Goal: Information Seeking & Learning: Learn about a topic

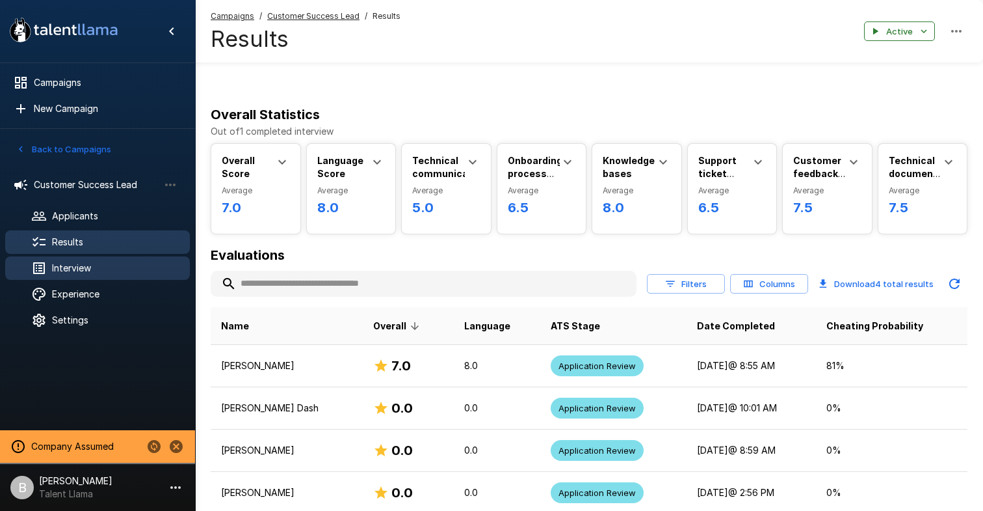
click at [94, 272] on span "Interview" at bounding box center [115, 267] width 127 height 13
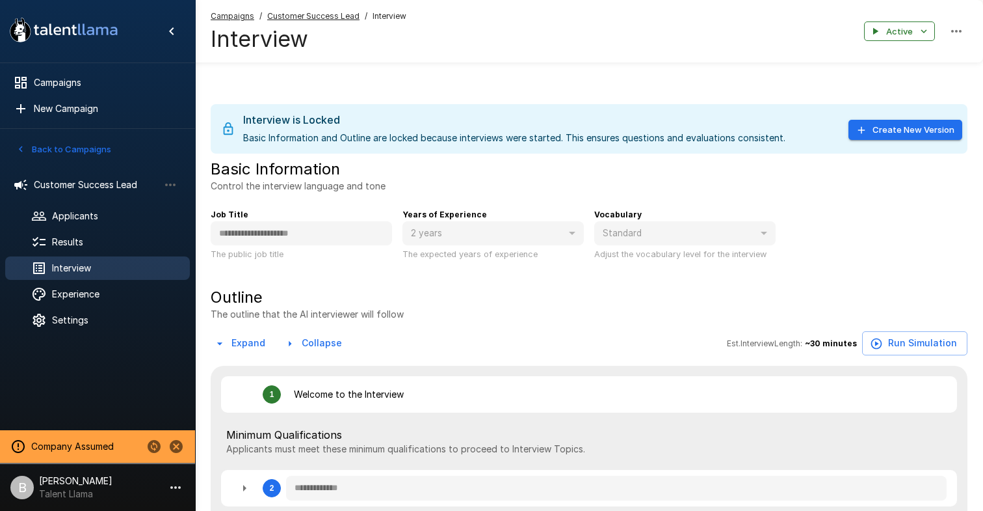
type textarea "*"
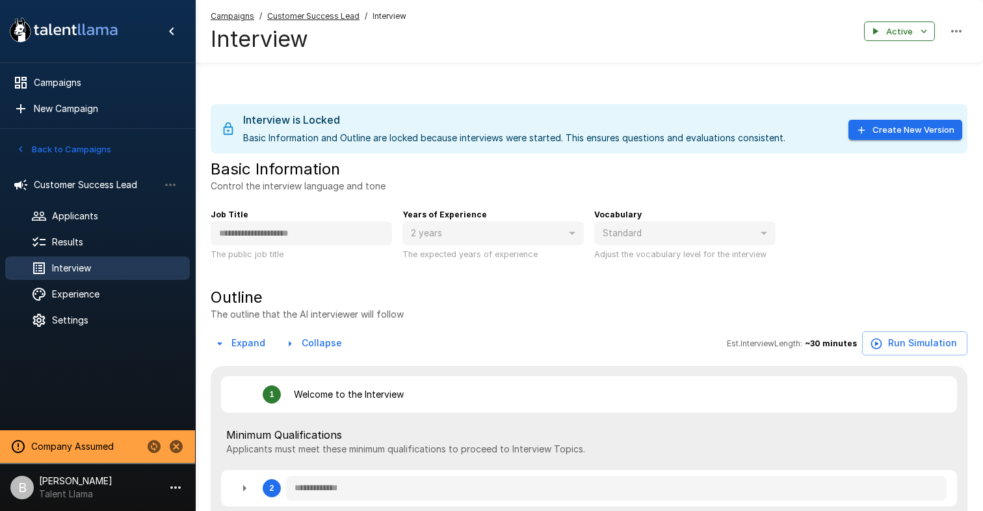
type textarea "*"
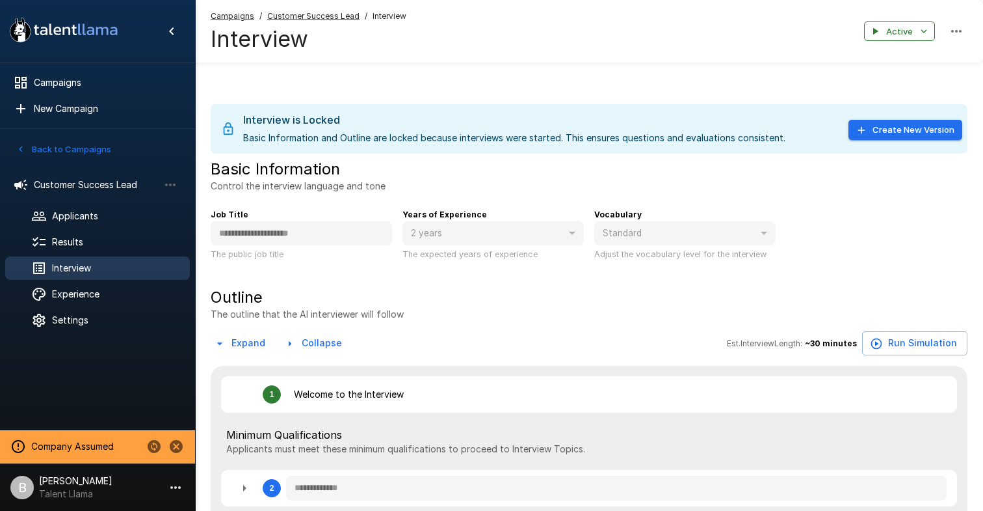
type textarea "*"
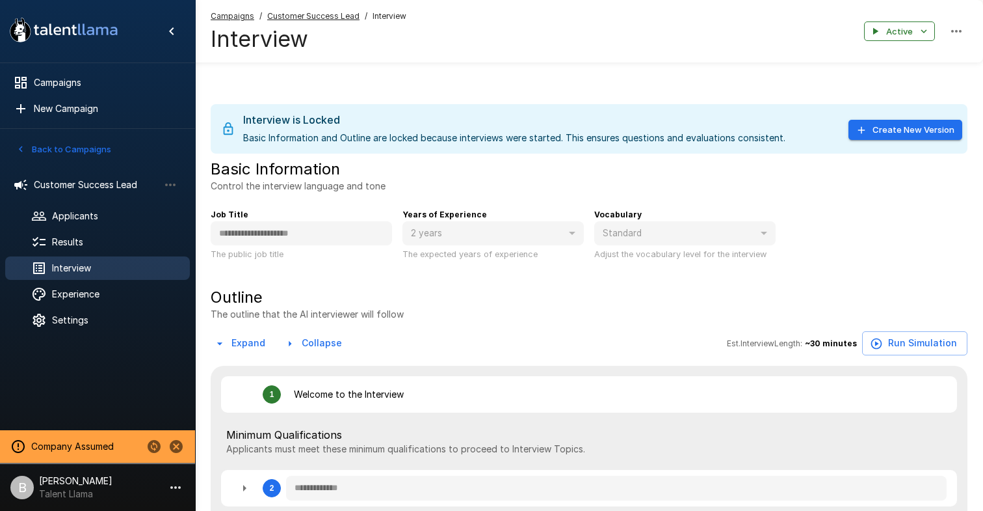
type textarea "*"
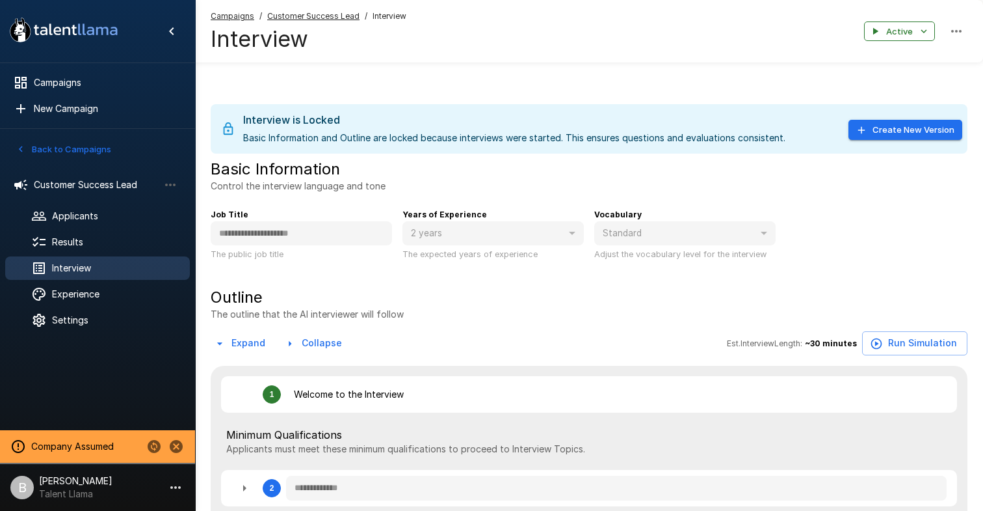
type textarea "*"
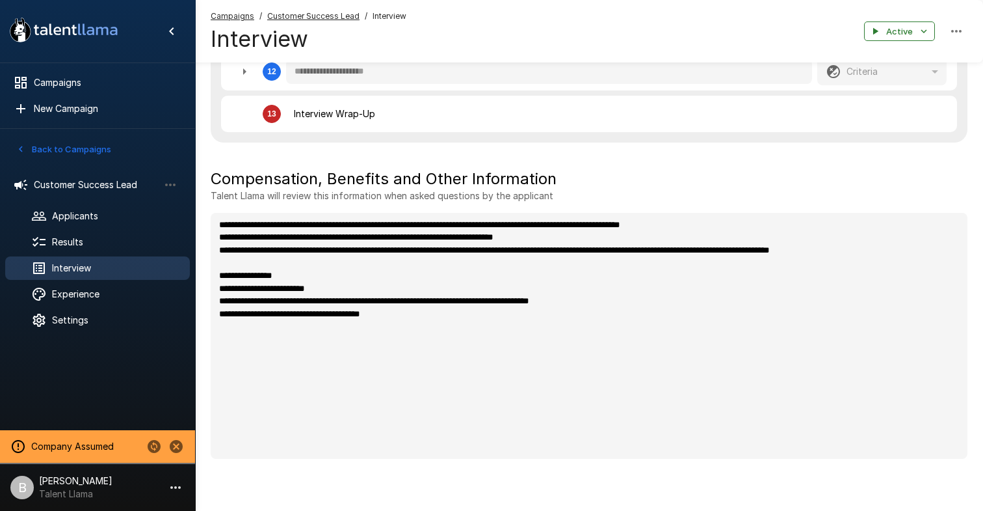
scroll to position [860, 0]
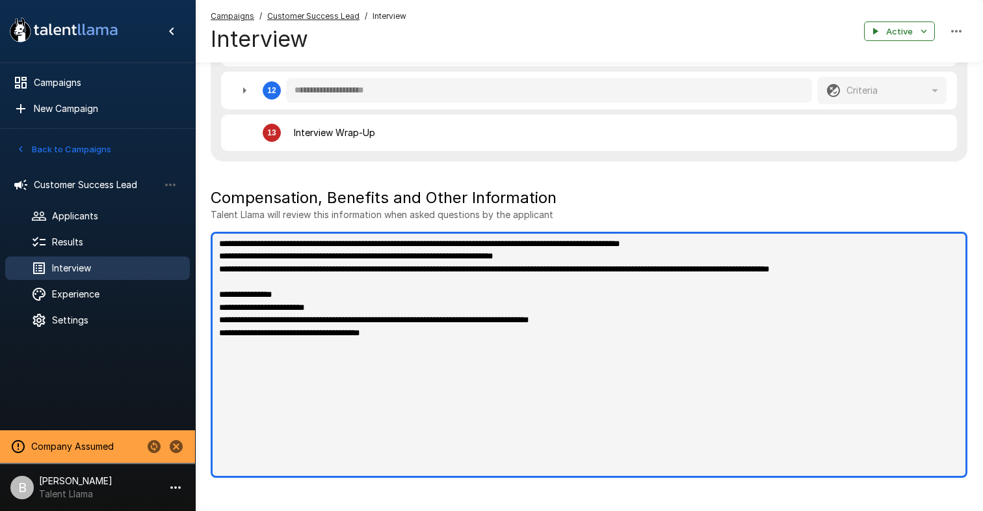
type textarea "*"
click at [420, 336] on textarea "**********" at bounding box center [589, 355] width 757 height 246
type textarea "*"
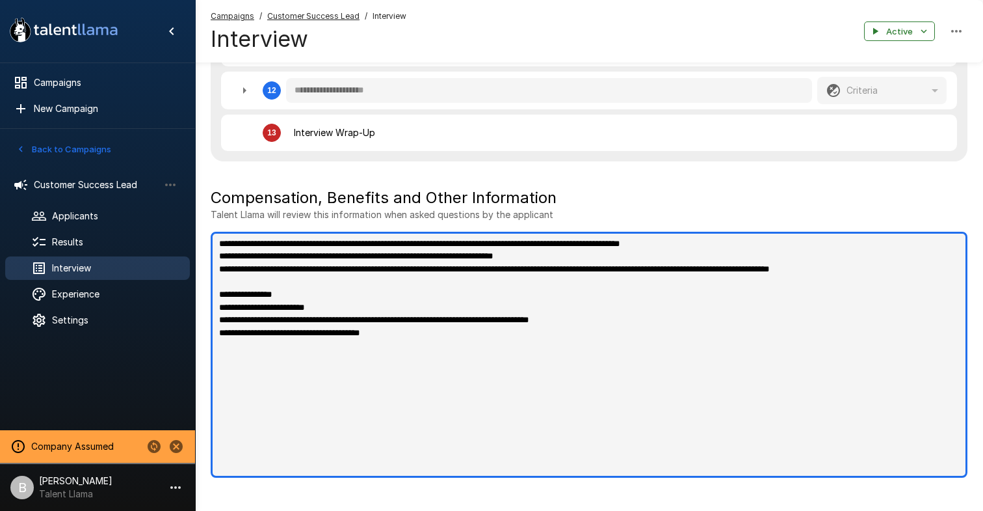
type textarea "*"
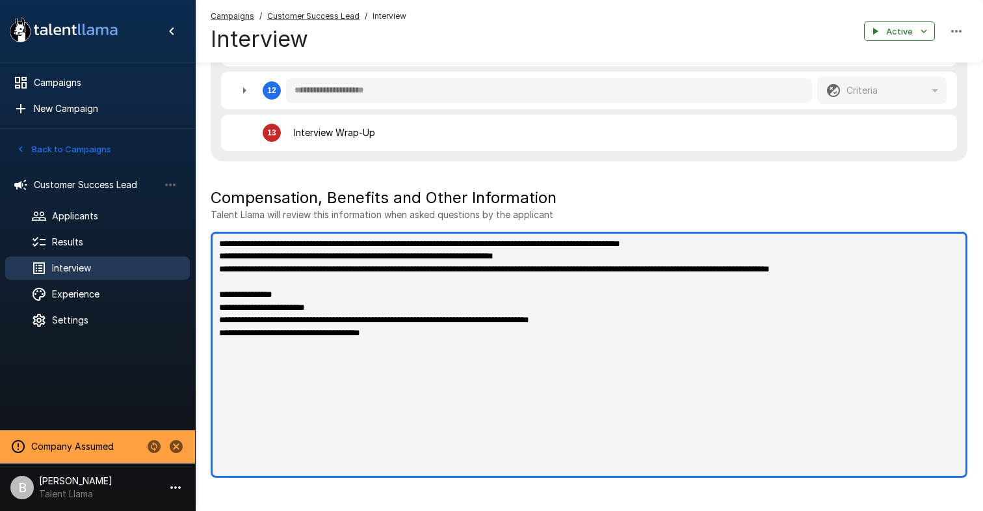
type textarea "*"
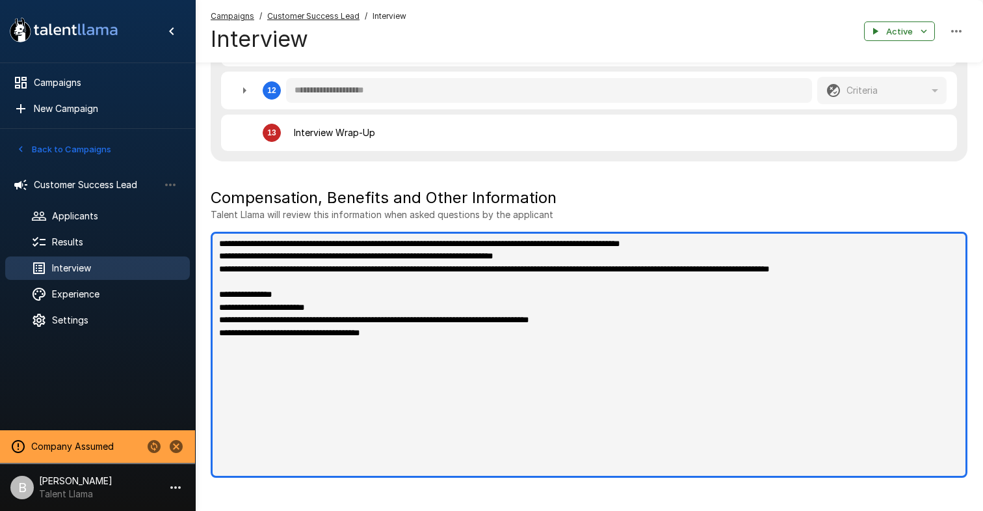
type textarea "*"
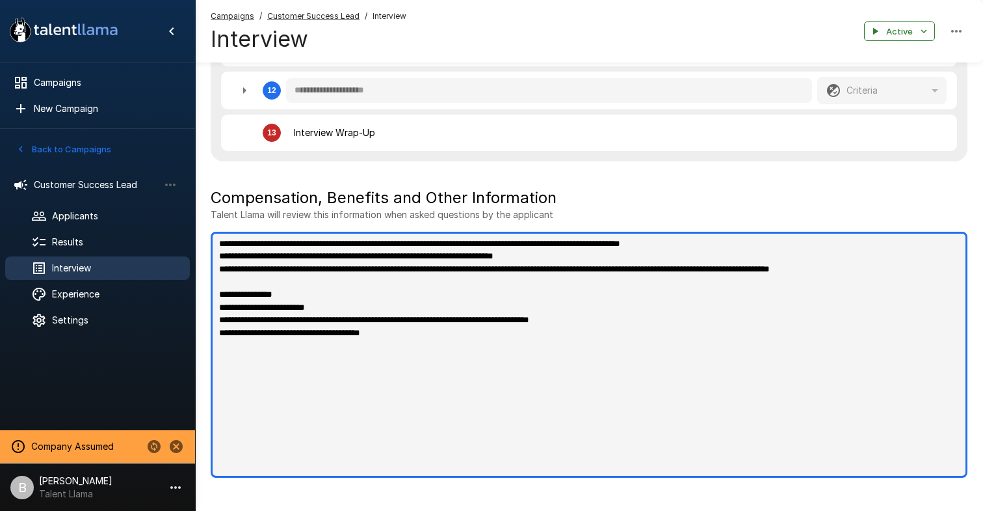
type textarea "*"
type textarea "**********"
type textarea "*"
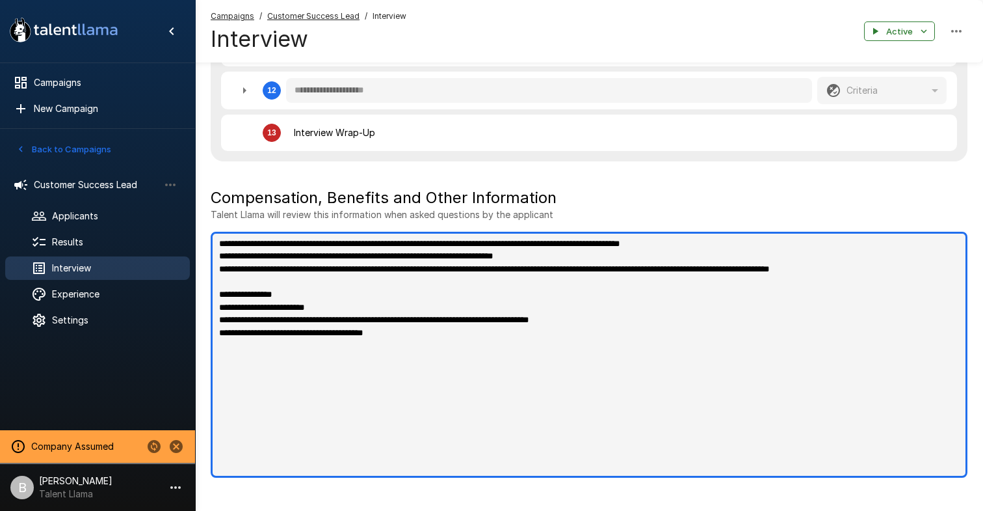
type textarea "*"
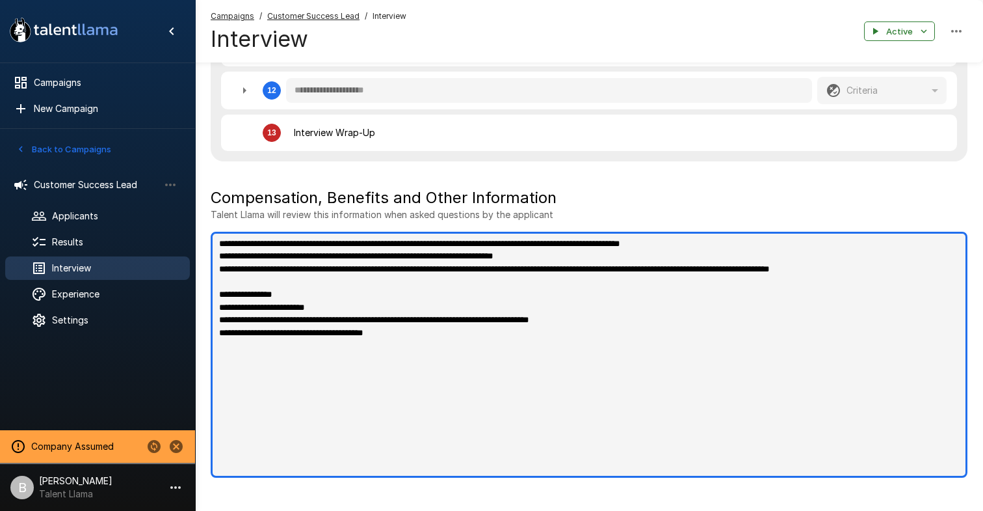
type textarea "*"
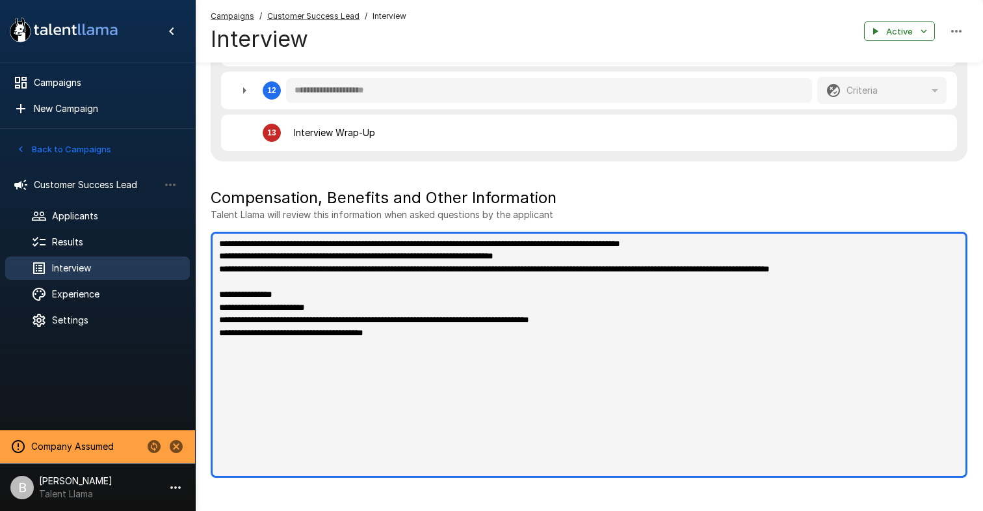
type textarea "*"
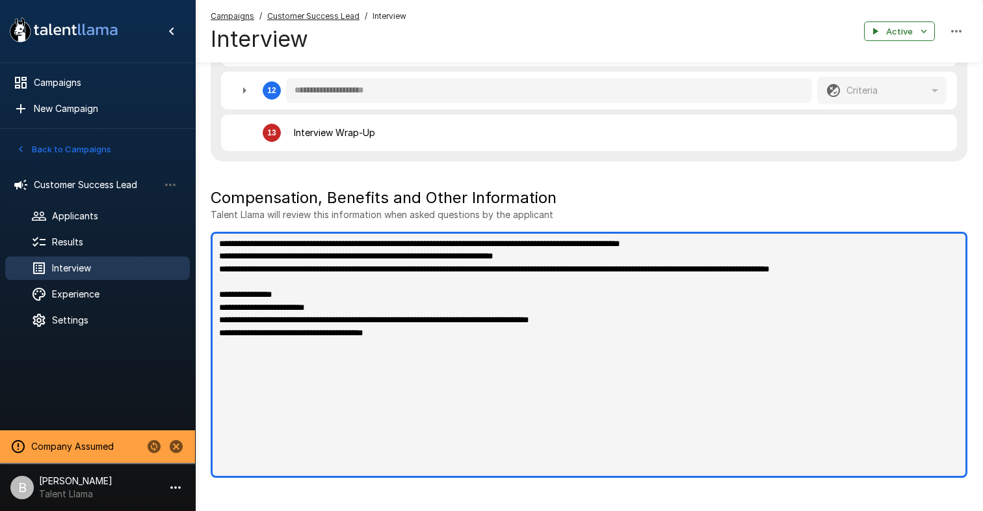
type textarea "*"
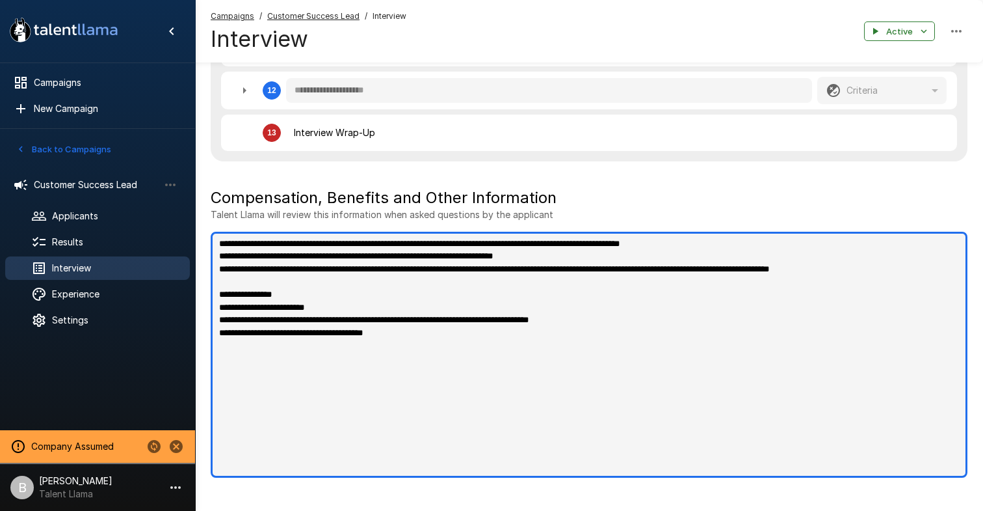
type textarea "*"
type textarea "**********"
type textarea "*"
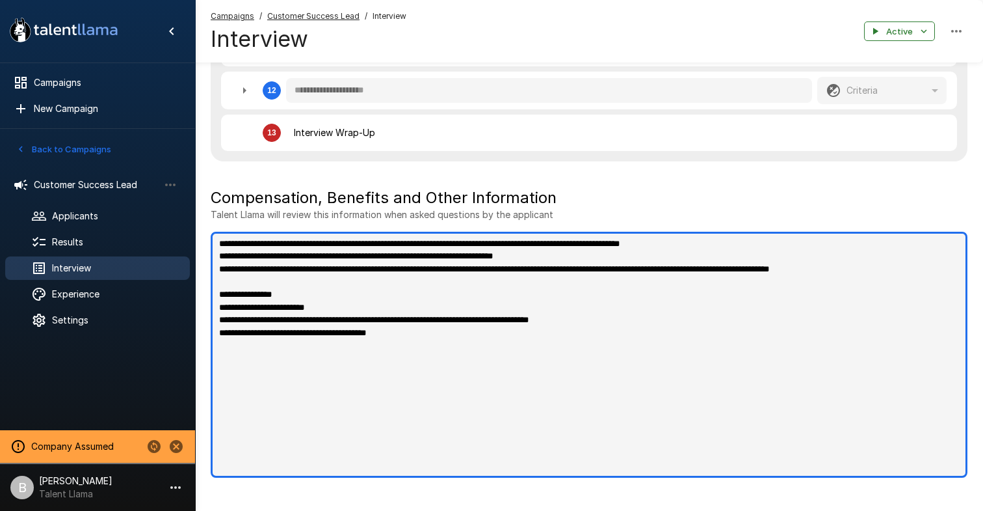
type textarea "*"
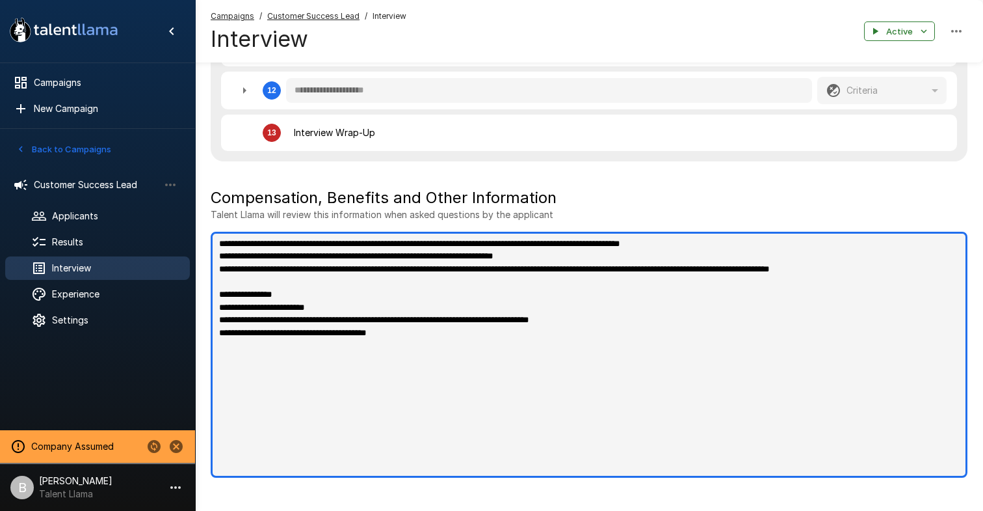
type textarea "*"
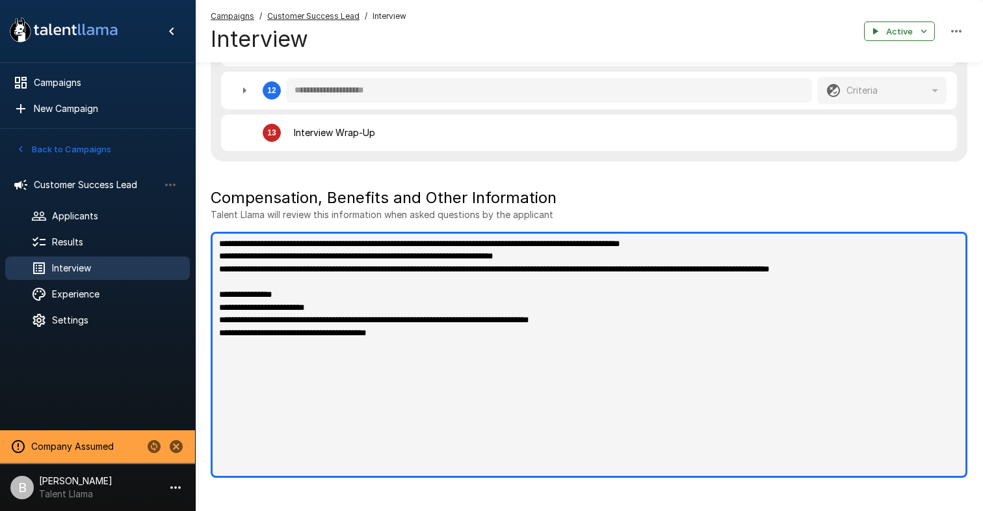
type textarea "*"
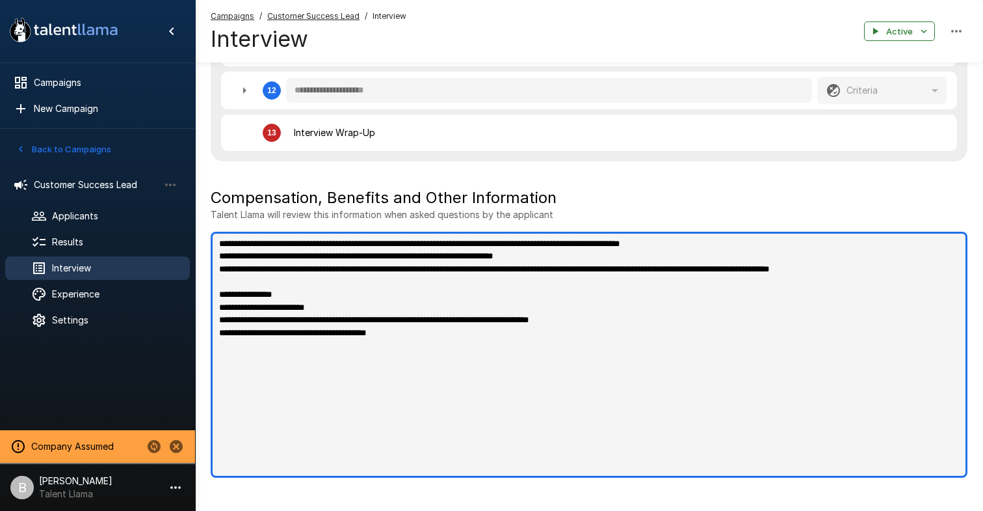
type textarea "*"
type textarea "**********"
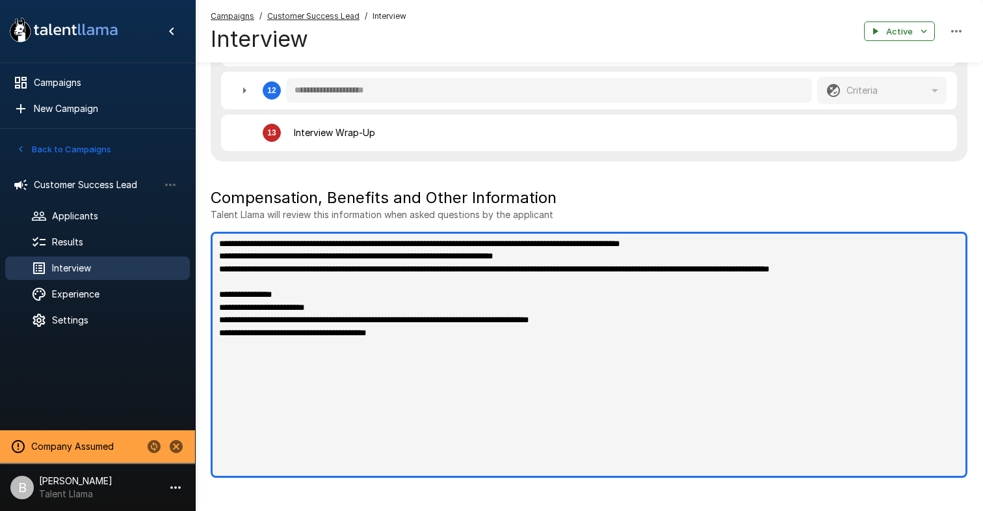
type textarea "*"
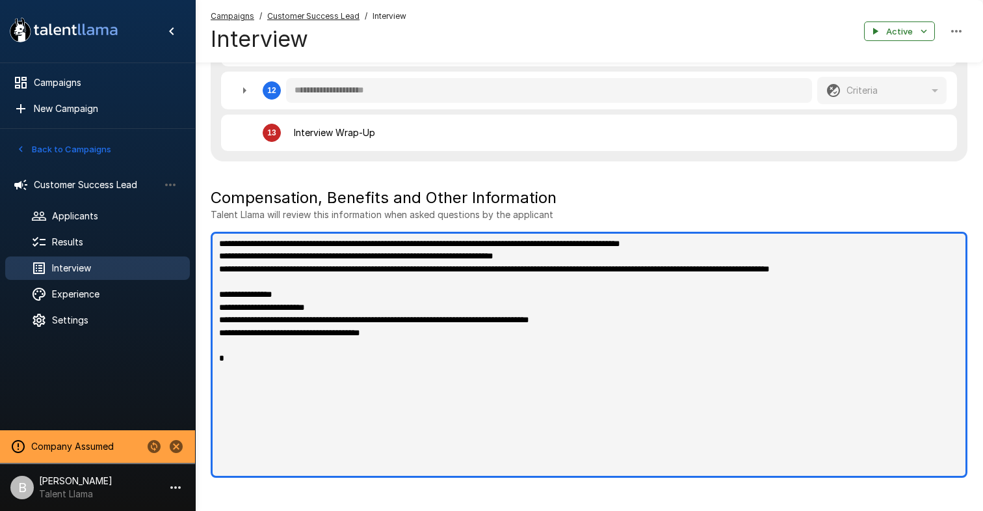
type textarea "*"
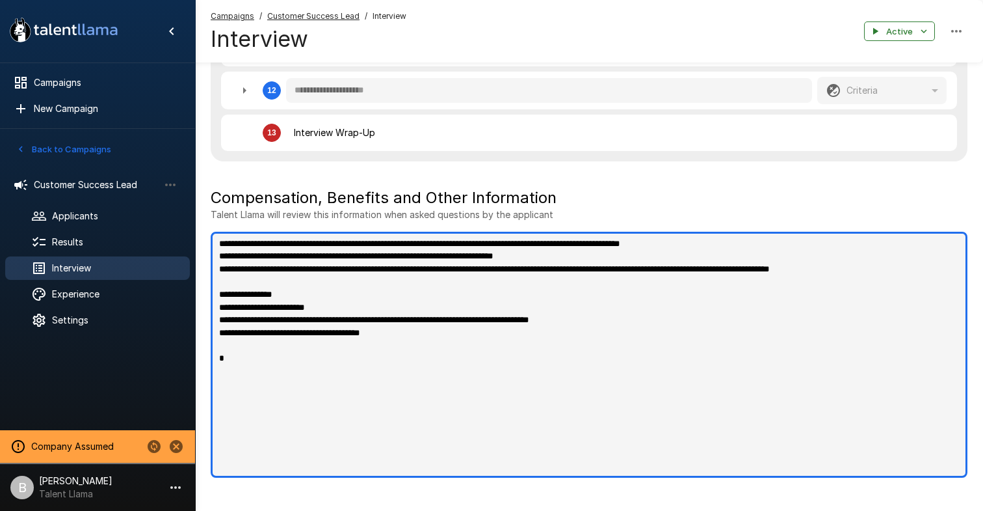
type textarea "*"
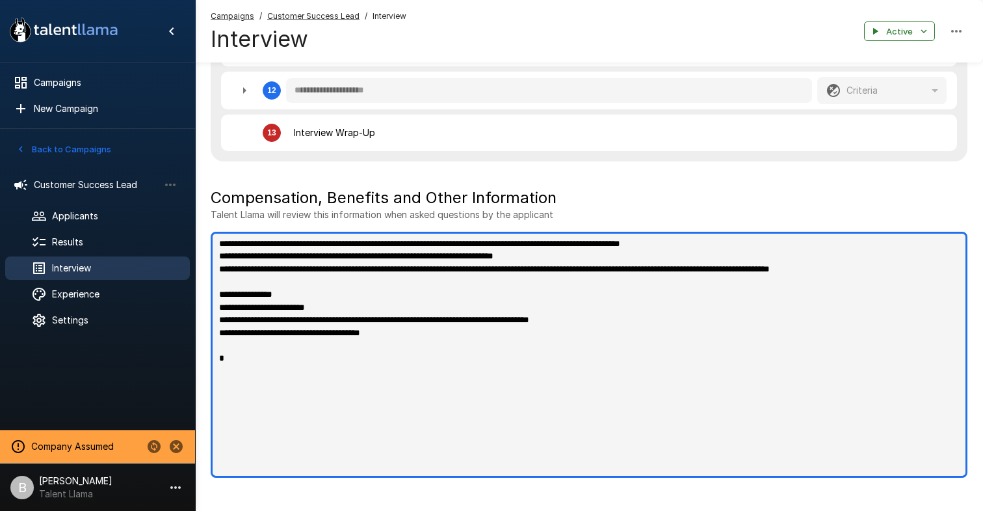
type textarea "*"
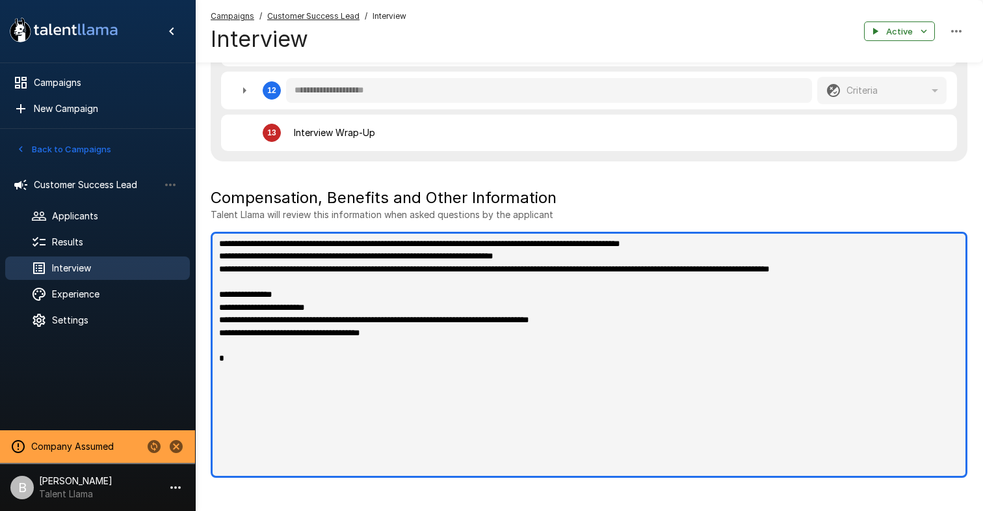
type textarea "*"
type textarea "**********"
type textarea "*"
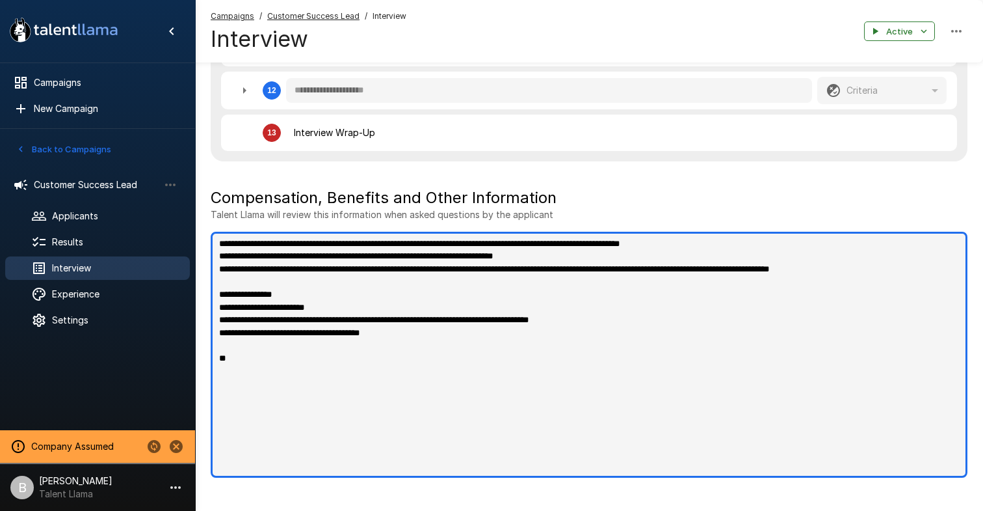
type textarea "*"
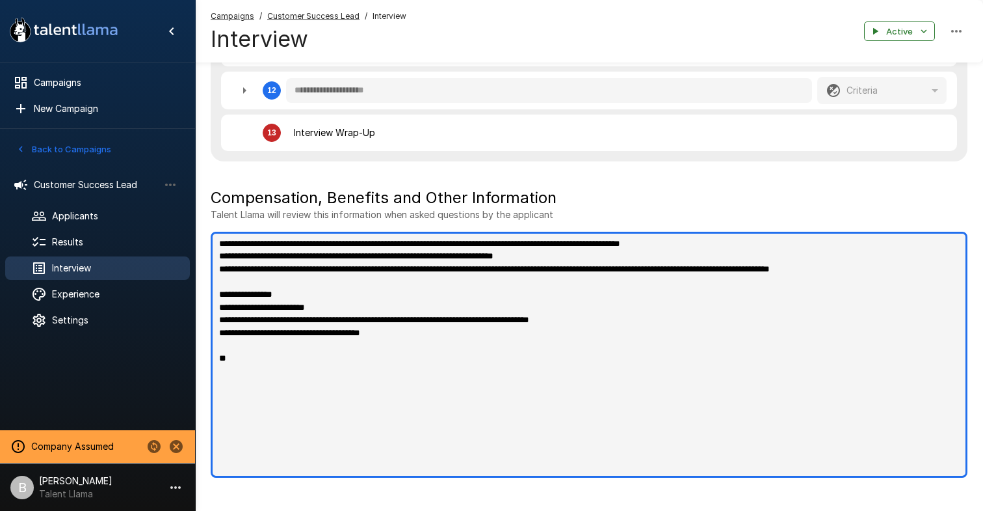
type textarea "*"
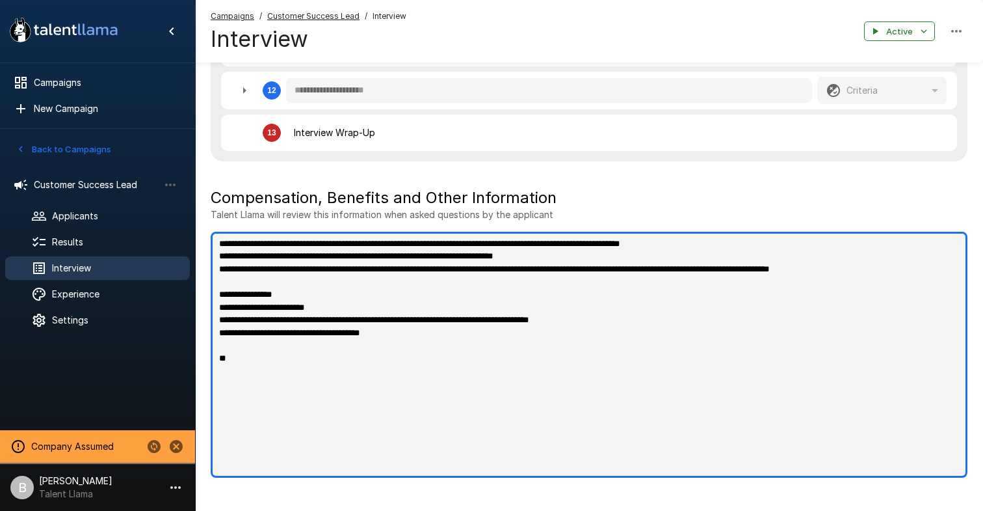
type textarea "*"
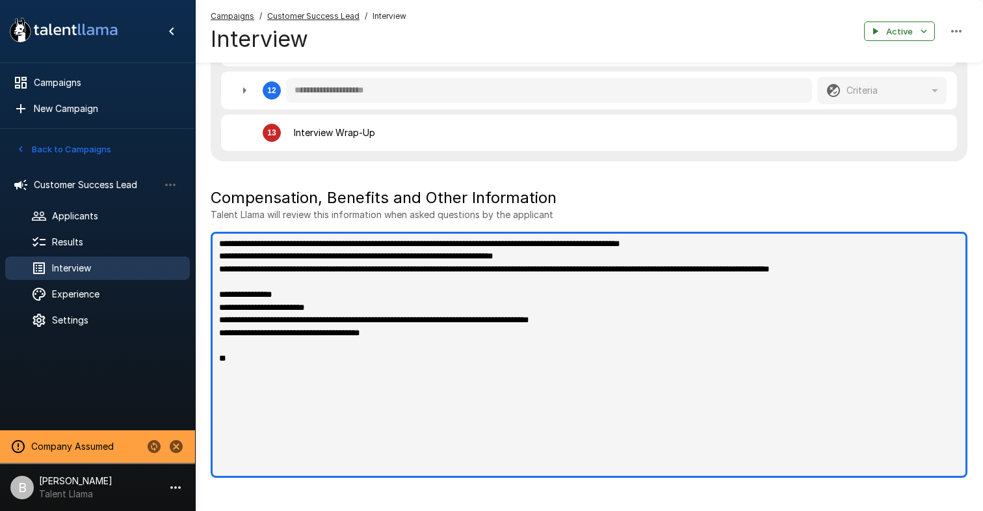
type textarea "*"
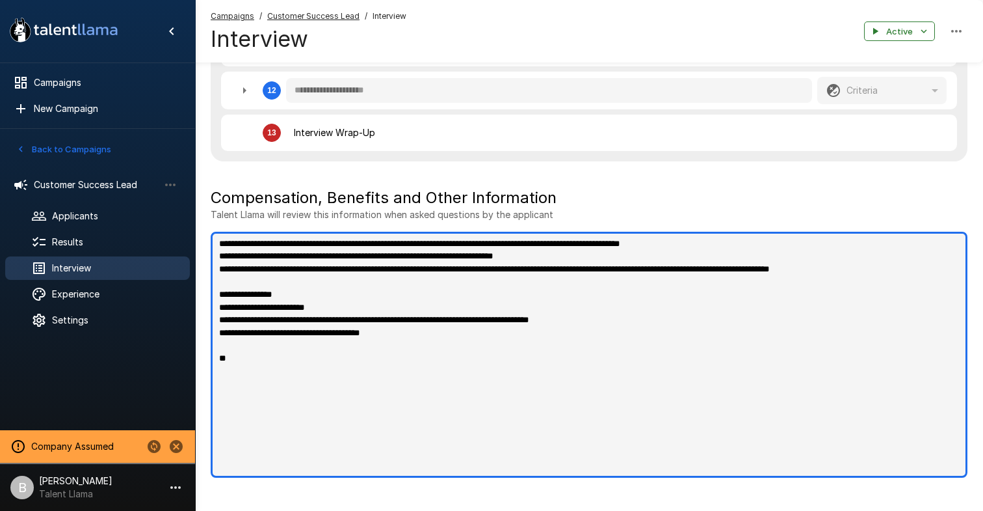
type textarea "**********"
type textarea "*"
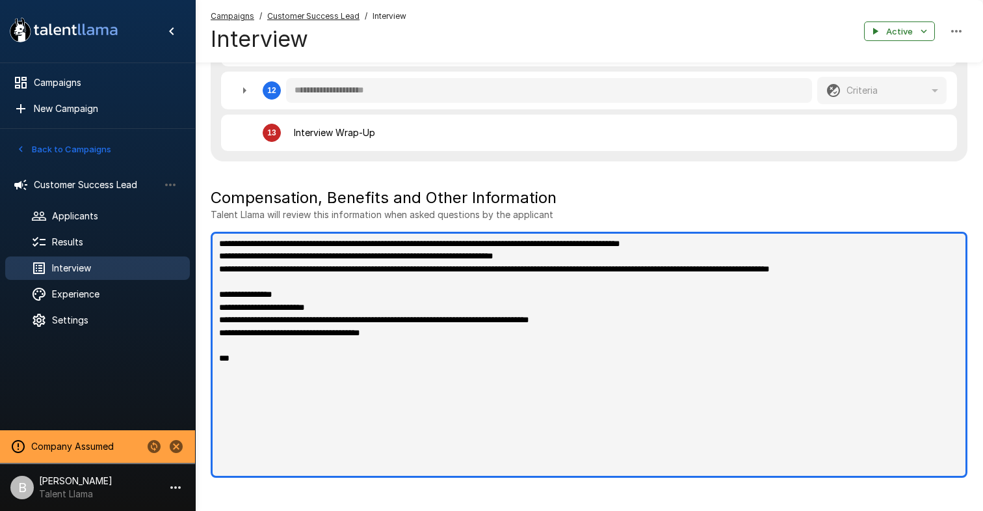
type textarea "*"
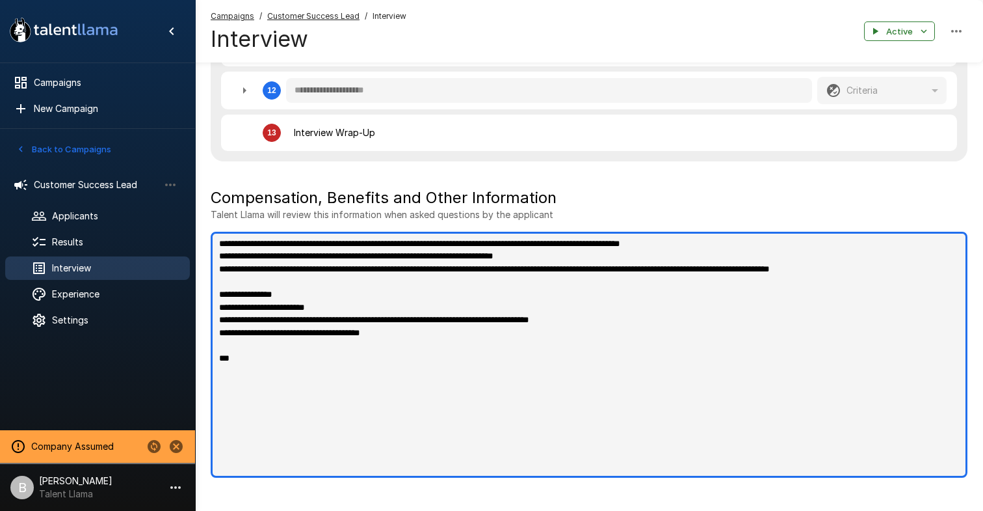
type textarea "*"
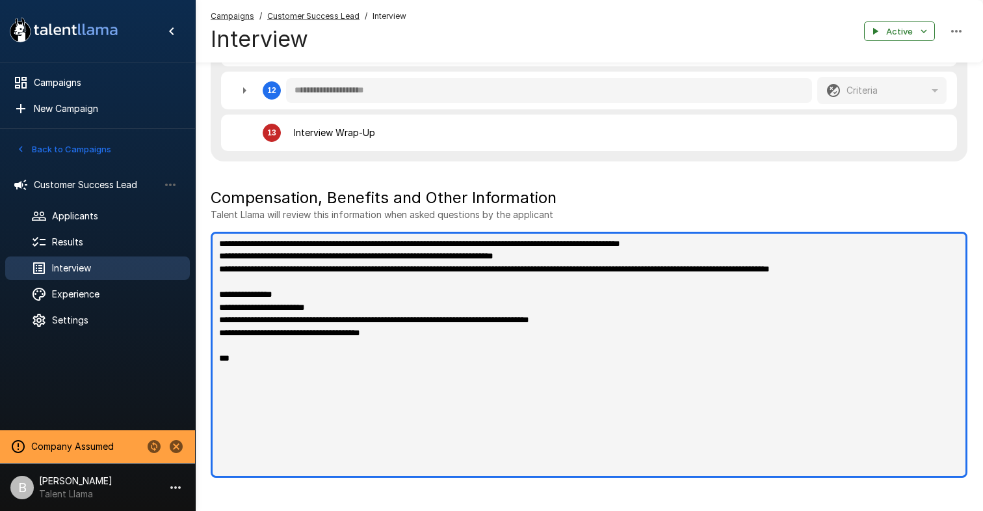
type textarea "*"
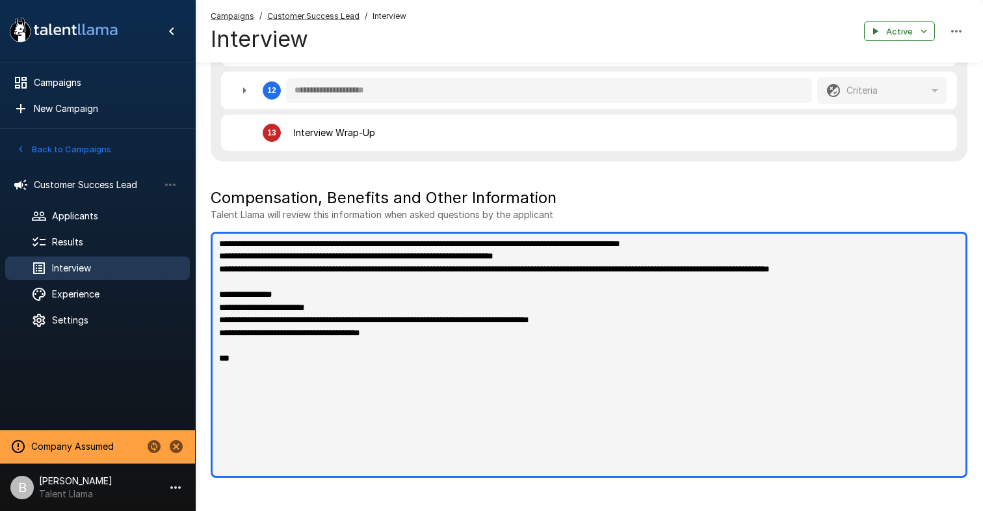
type textarea "*"
type textarea "**********"
type textarea "*"
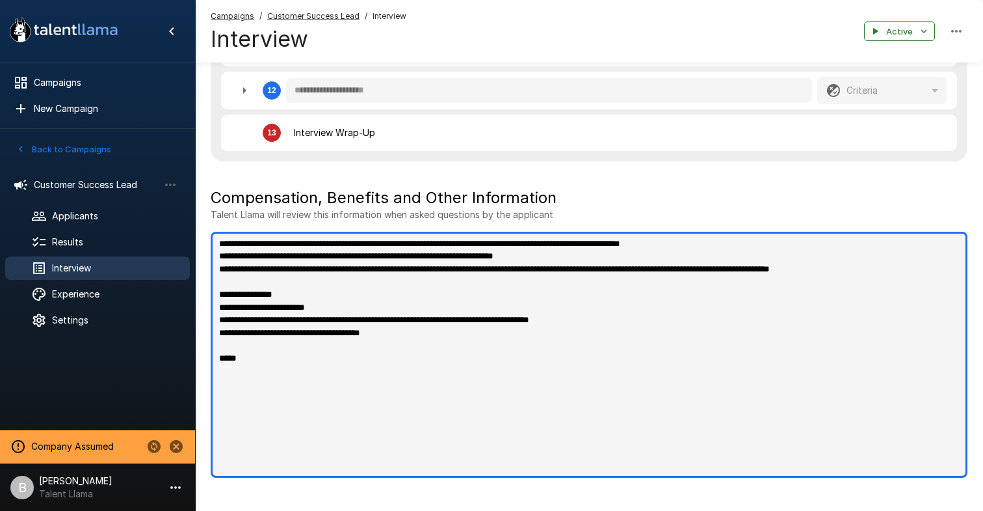
type textarea "**********"
type textarea "*"
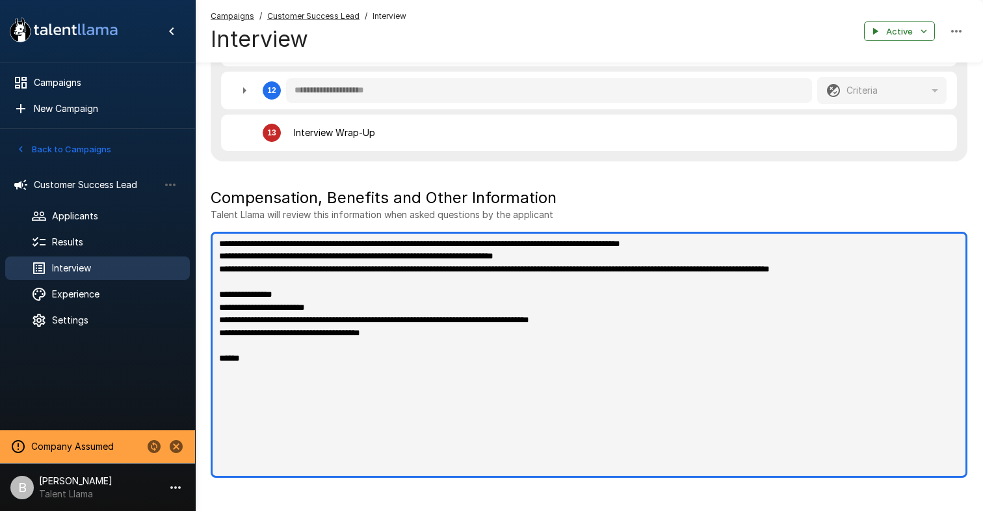
type textarea "*"
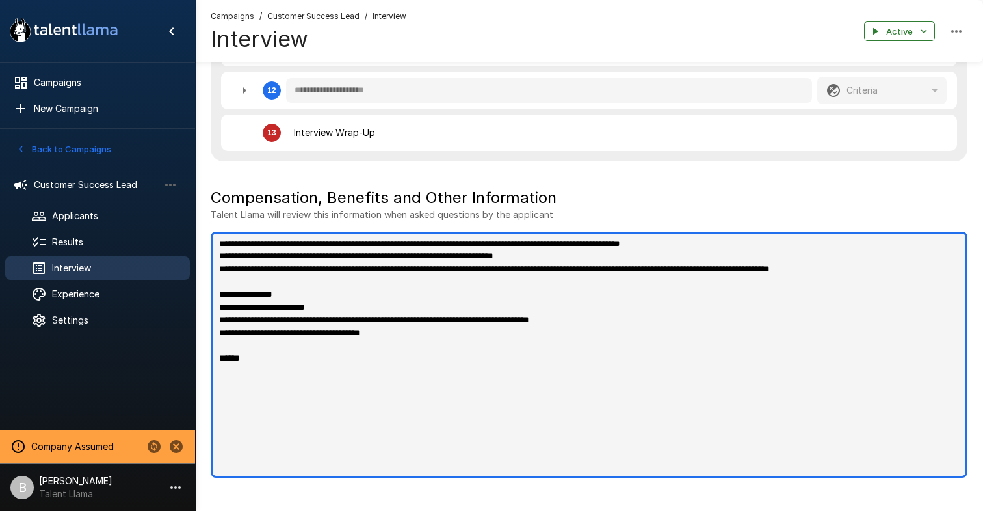
type textarea "*"
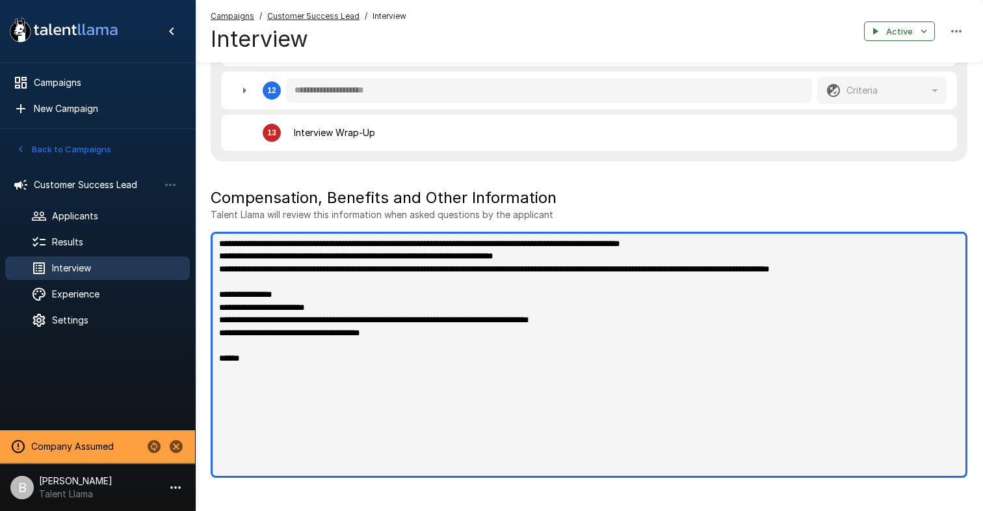
type textarea "*"
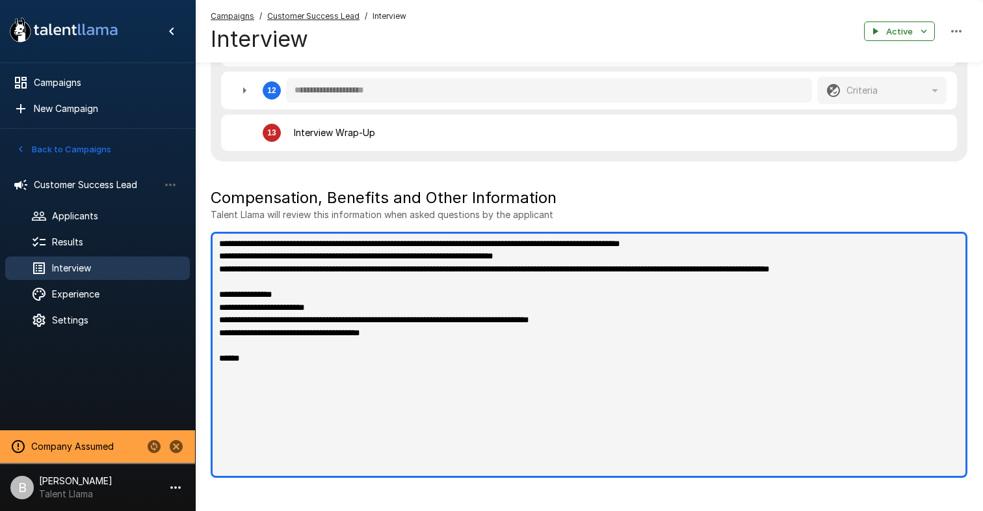
type textarea "*"
type textarea "**********"
type textarea "*"
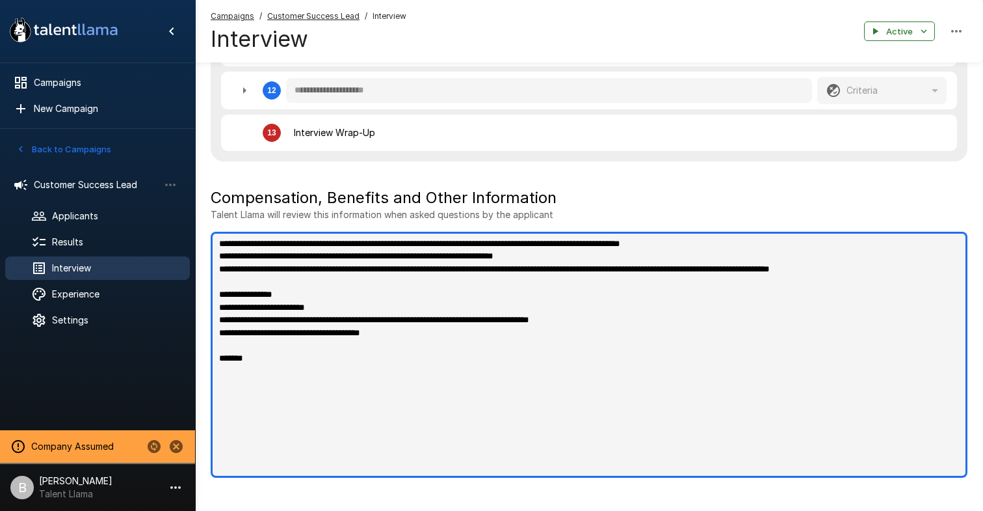
type textarea "*"
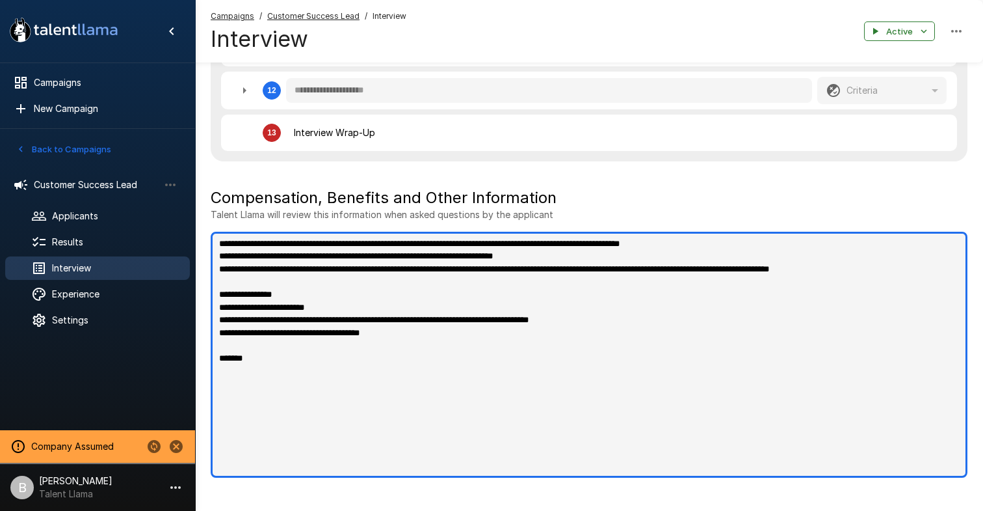
type textarea "*"
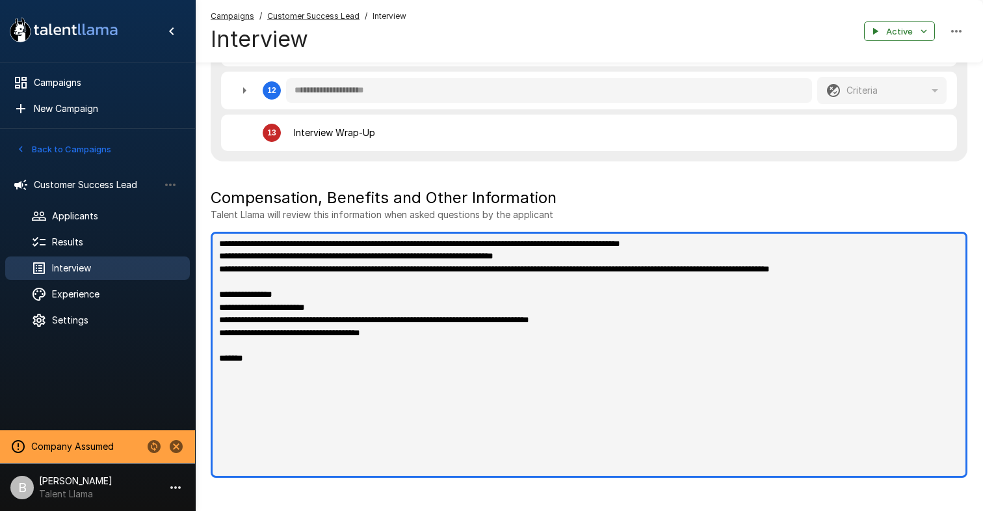
type textarea "*"
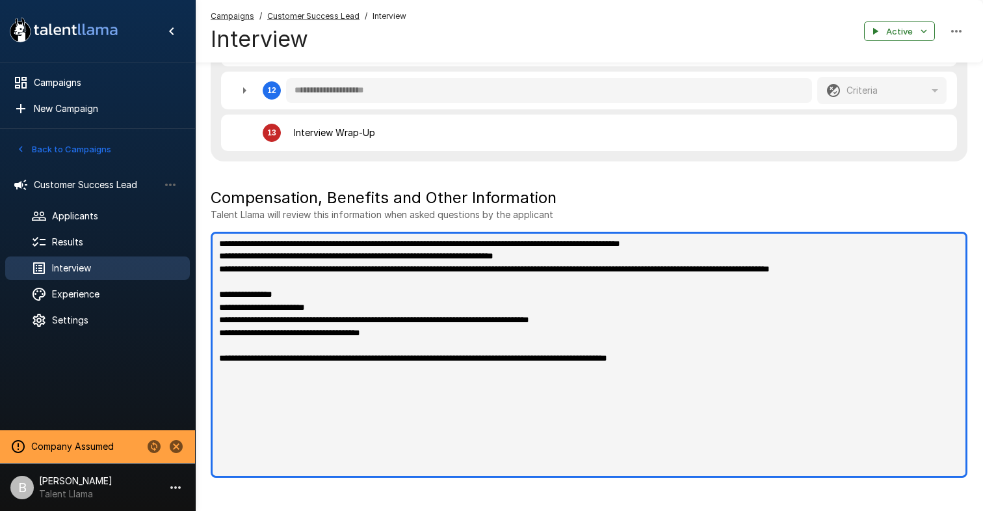
drag, startPoint x: 679, startPoint y: 359, endPoint x: 639, endPoint y: 358, distance: 40.3
click at [639, 358] on textarea "**********" at bounding box center [589, 355] width 757 height 246
click at [846, 371] on textarea "**********" at bounding box center [589, 355] width 757 height 246
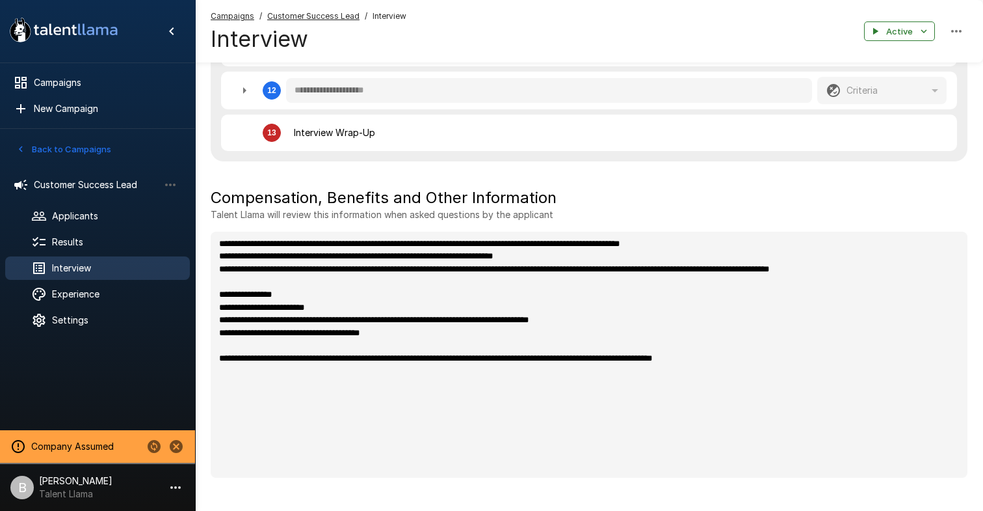
click at [630, 29] on div "Campaigns / Customer Success Lead / Interview Interview Active" at bounding box center [589, 31] width 788 height 62
click at [103, 217] on span "Applicants" at bounding box center [115, 215] width 127 height 13
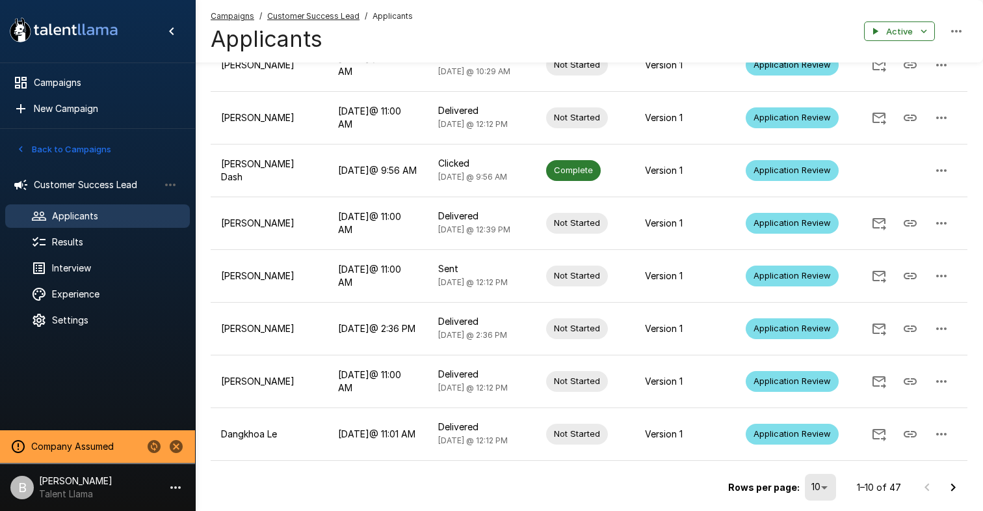
scroll to position [315, 0]
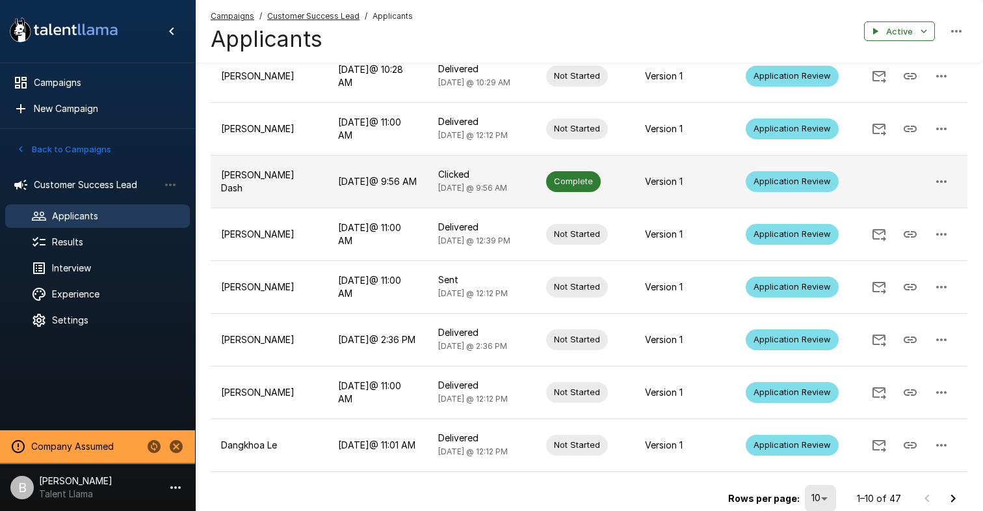
click at [300, 155] on td "[PERSON_NAME] Dash" at bounding box center [269, 181] width 117 height 53
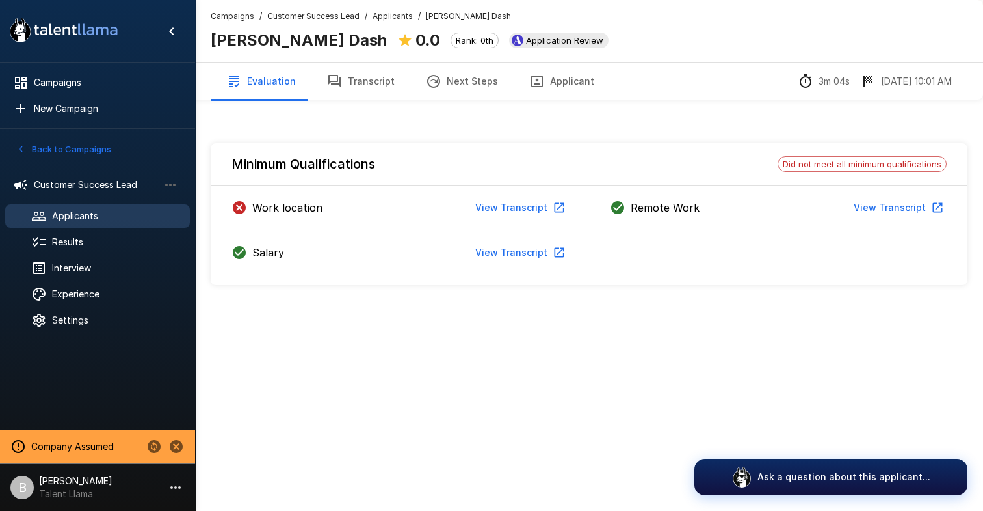
click at [401, 17] on u "Applicants" at bounding box center [393, 16] width 40 height 10
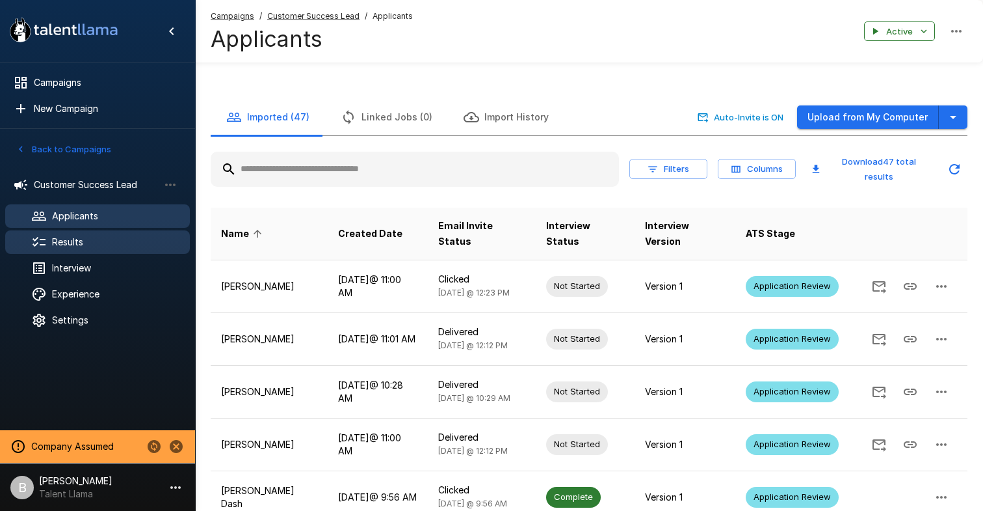
click at [79, 232] on div "Results" at bounding box center [97, 241] width 185 height 23
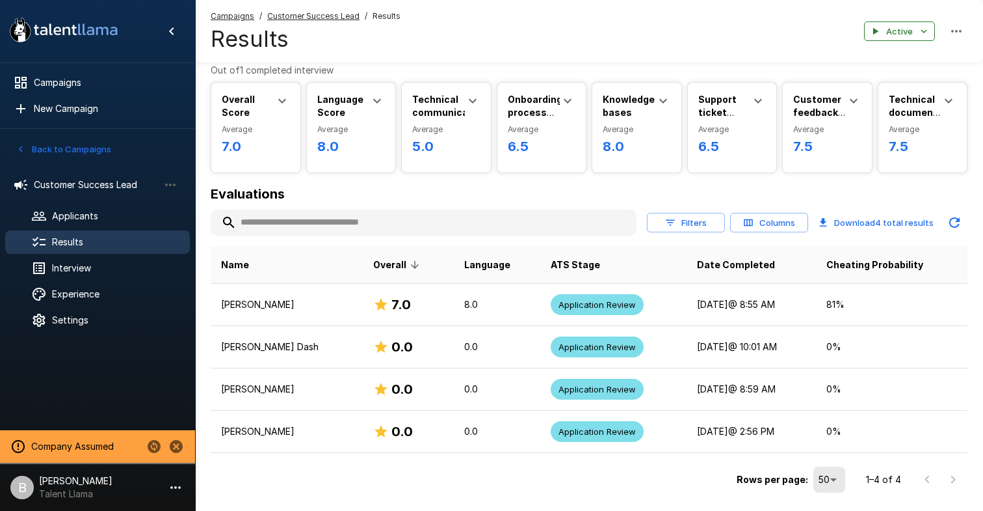
scroll to position [76, 0]
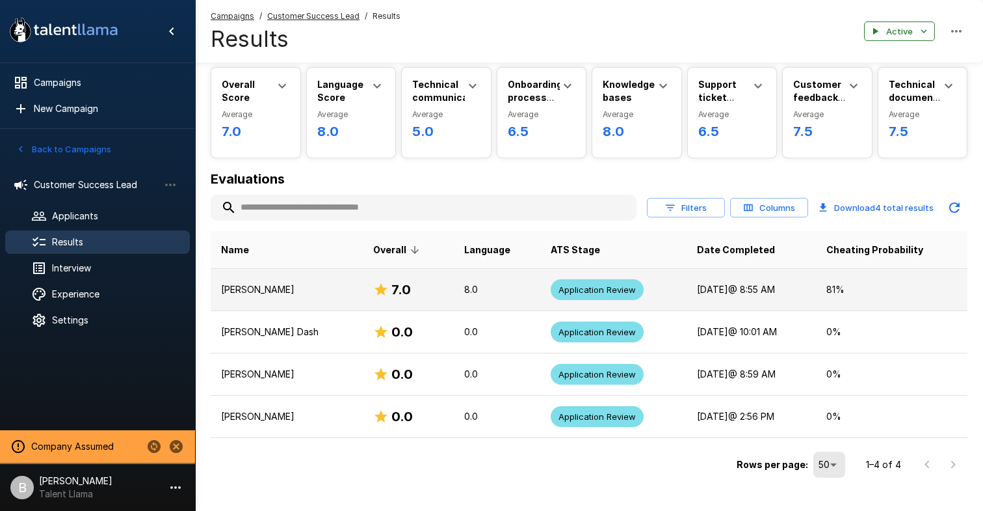
click at [284, 302] on td "[PERSON_NAME]" at bounding box center [287, 290] width 152 height 42
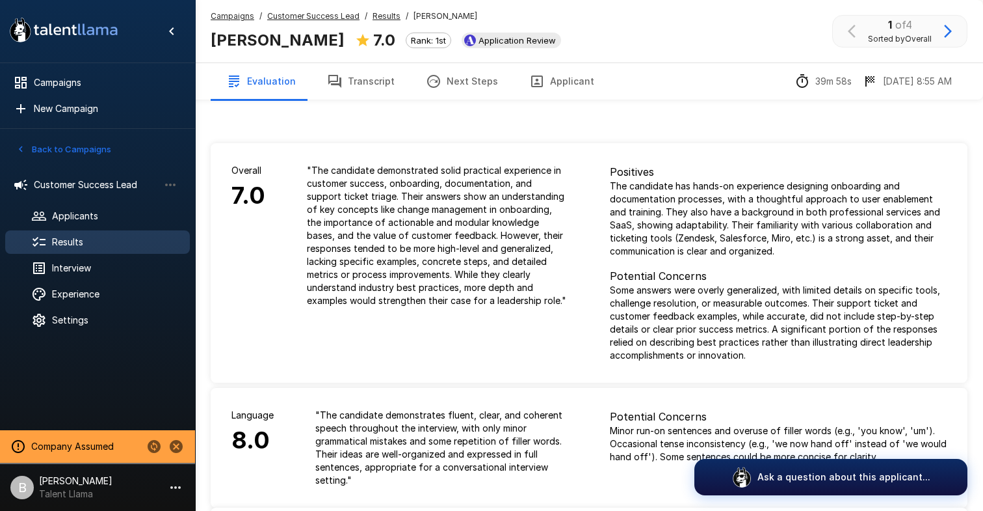
click at [550, 81] on button "Applicant" at bounding box center [562, 81] width 96 height 36
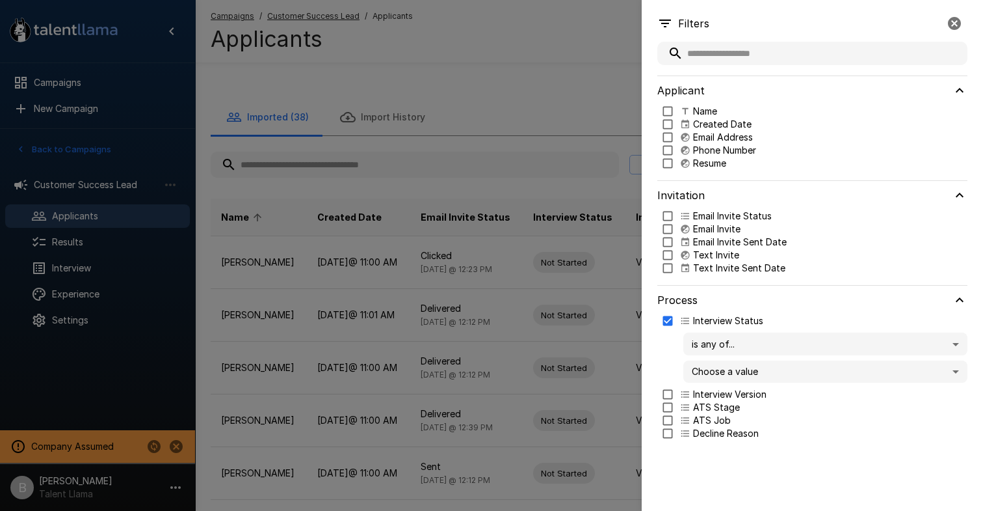
click at [968, 18] on div "Filters Applicant Name Created Date Choose an option Email Address Any Phone Nu…" at bounding box center [812, 255] width 341 height 511
click at [966, 18] on button "button" at bounding box center [955, 23] width 26 height 26
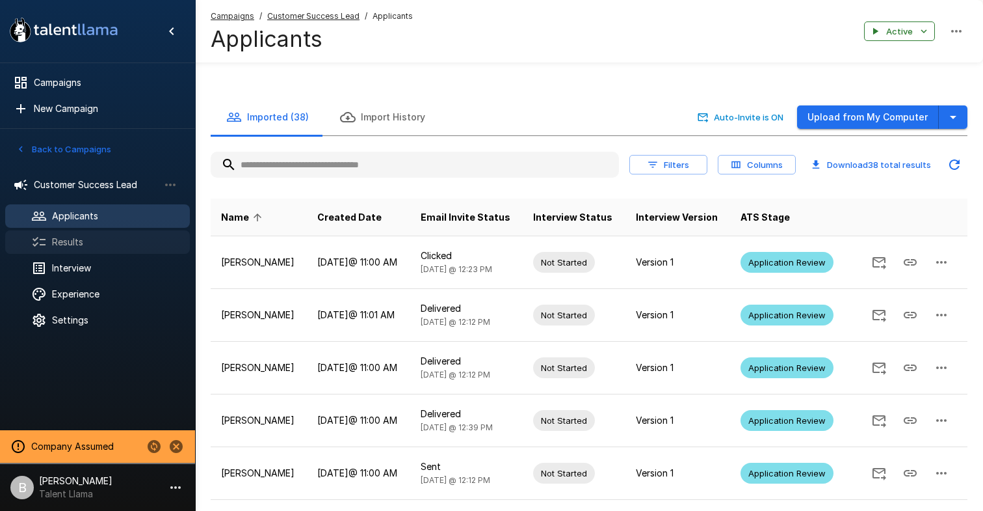
click at [104, 245] on span "Results" at bounding box center [115, 241] width 127 height 13
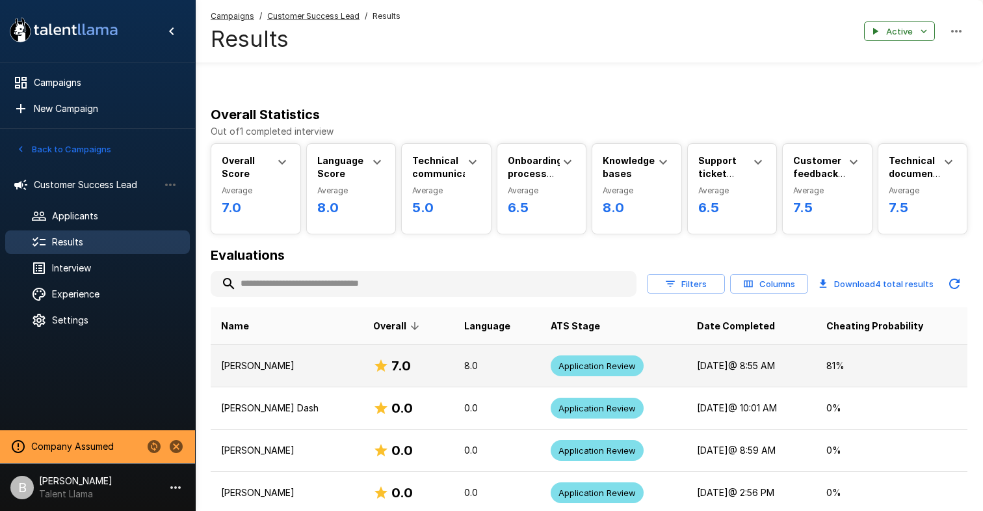
click at [276, 366] on p "[PERSON_NAME]" at bounding box center [286, 365] width 131 height 13
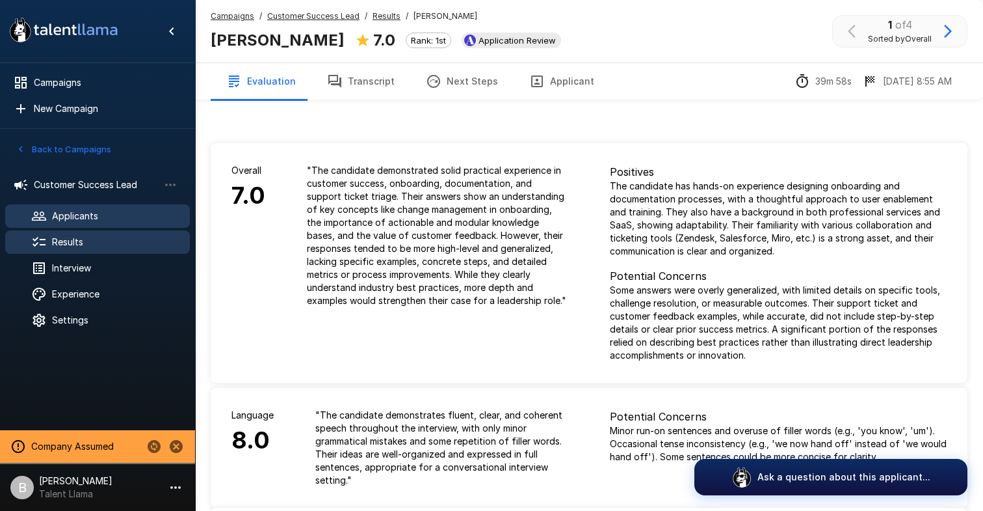
click at [88, 217] on span "Applicants" at bounding box center [115, 215] width 127 height 13
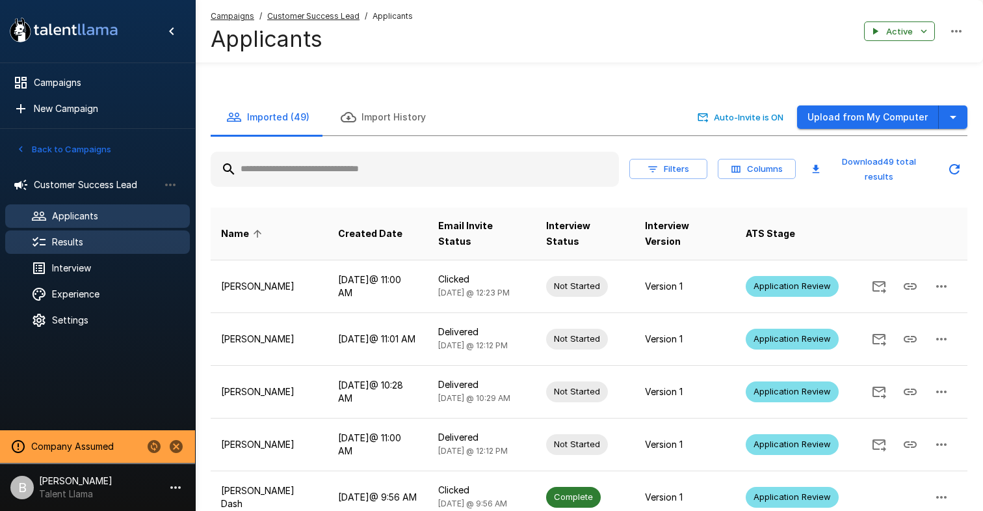
click at [94, 242] on span "Results" at bounding box center [115, 241] width 127 height 13
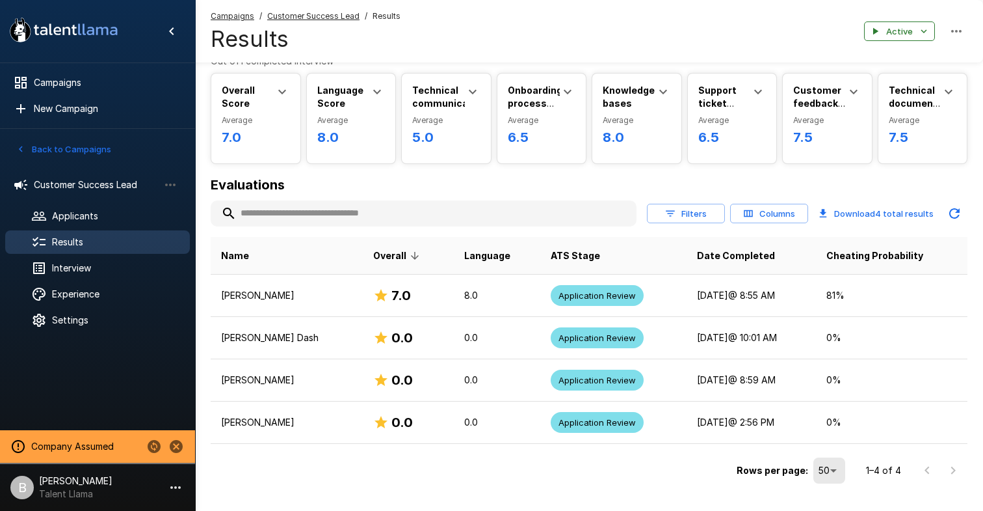
scroll to position [99, 0]
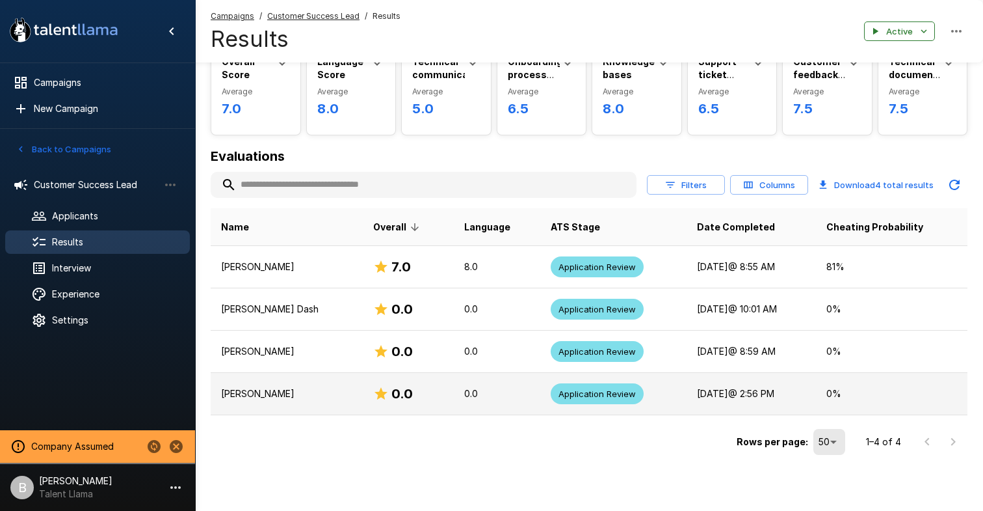
click at [271, 396] on p "[PERSON_NAME]" at bounding box center [286, 393] width 131 height 13
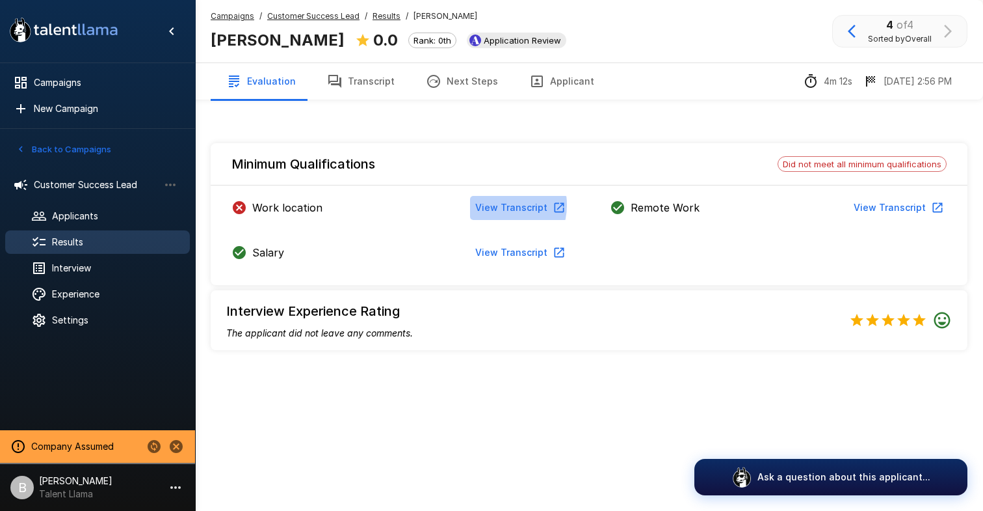
click at [501, 205] on button "View Transcript" at bounding box center [519, 208] width 98 height 24
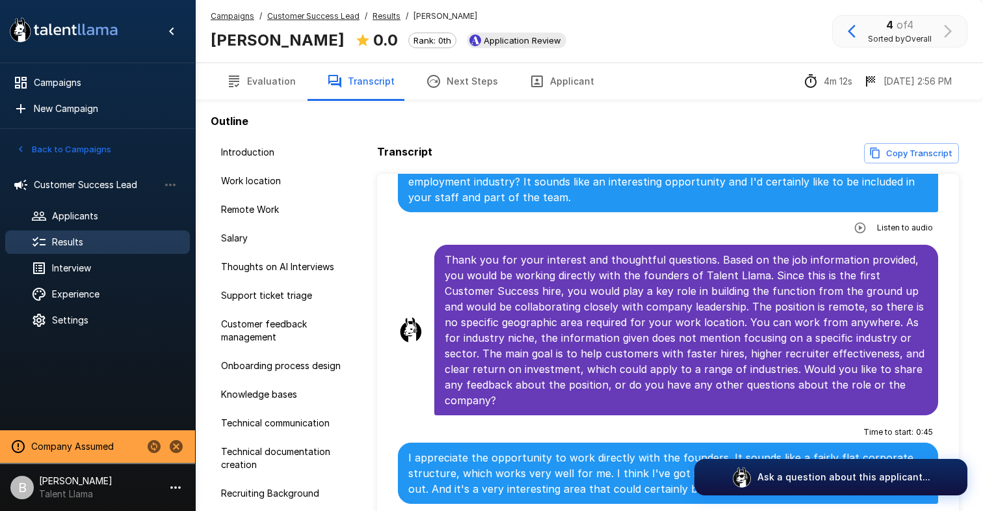
scroll to position [1679, 0]
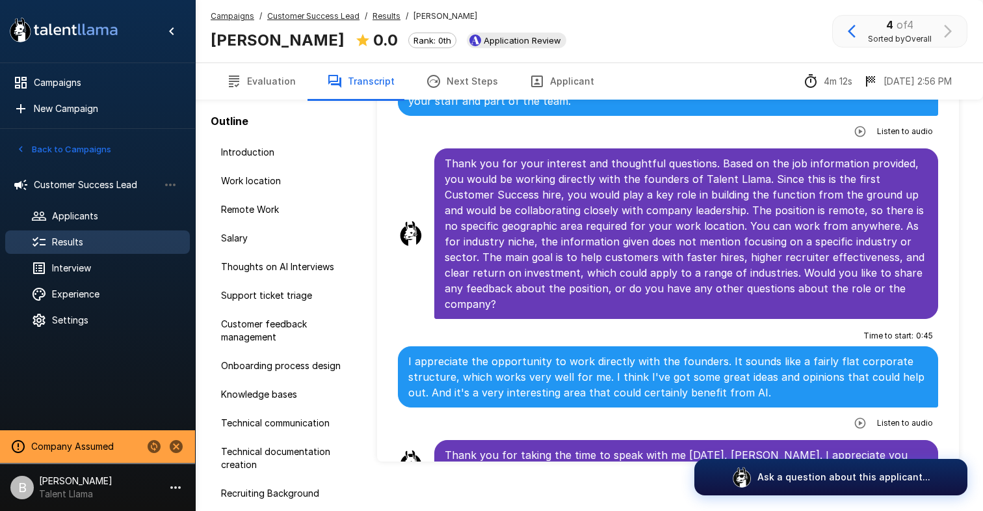
scroll to position [108, 0]
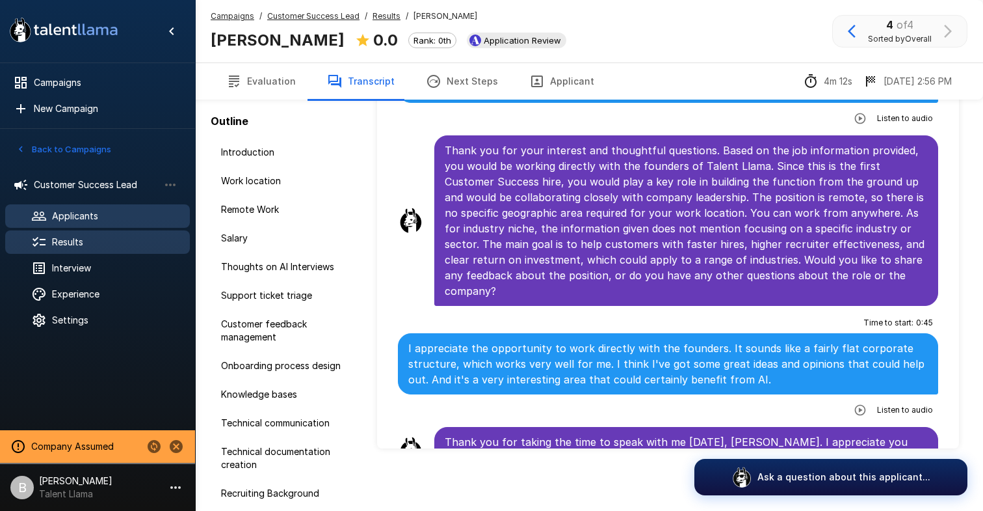
click at [94, 220] on span "Applicants" at bounding box center [115, 215] width 127 height 13
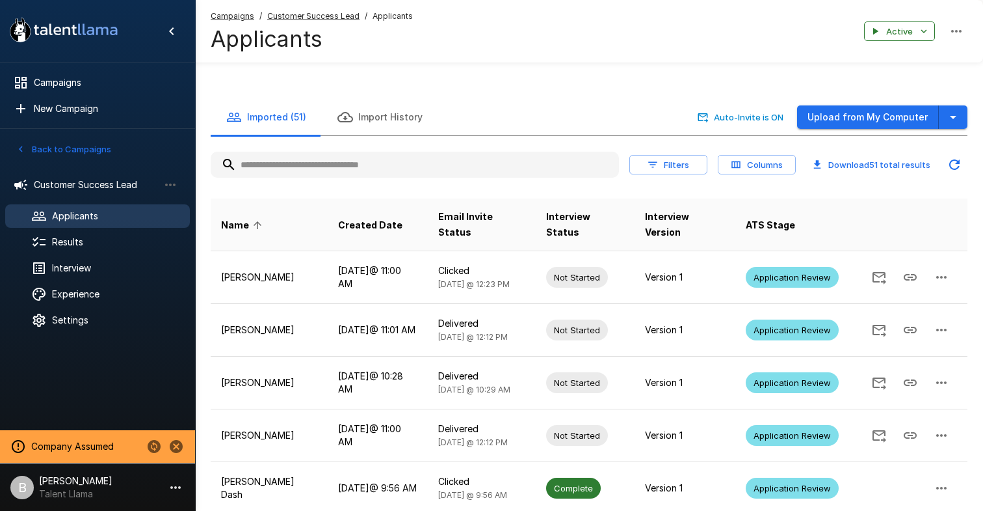
click at [326, 161] on input "text" at bounding box center [415, 164] width 408 height 23
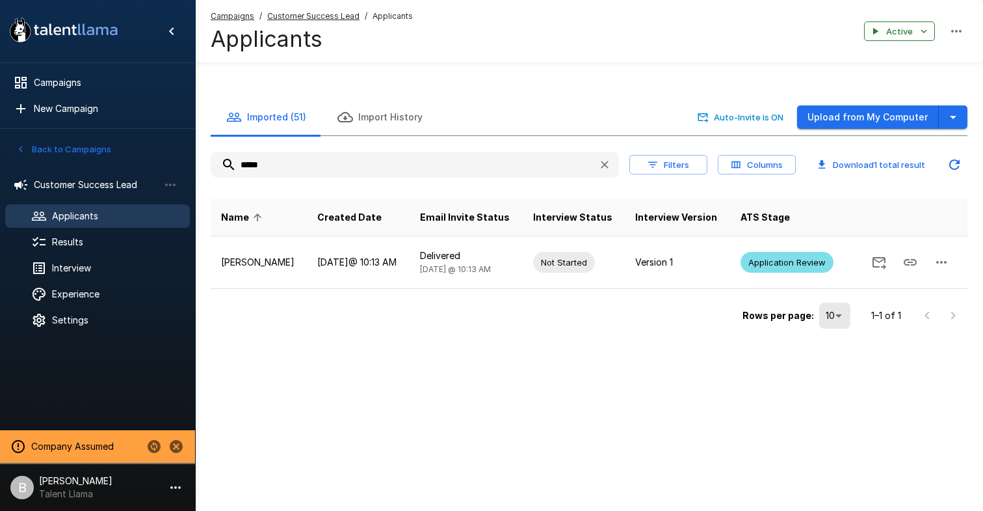
click at [265, 163] on input "*****" at bounding box center [399, 164] width 377 height 23
click at [290, 159] on input "****" at bounding box center [399, 164] width 377 height 23
click at [271, 163] on input "*****" at bounding box center [399, 164] width 377 height 23
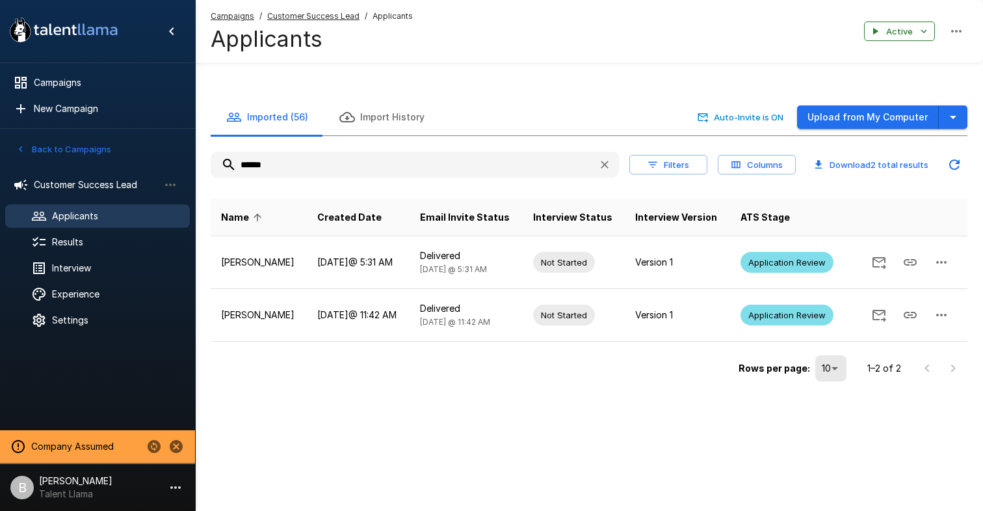
type input "******"
click at [63, 237] on span "Results" at bounding box center [115, 241] width 127 height 13
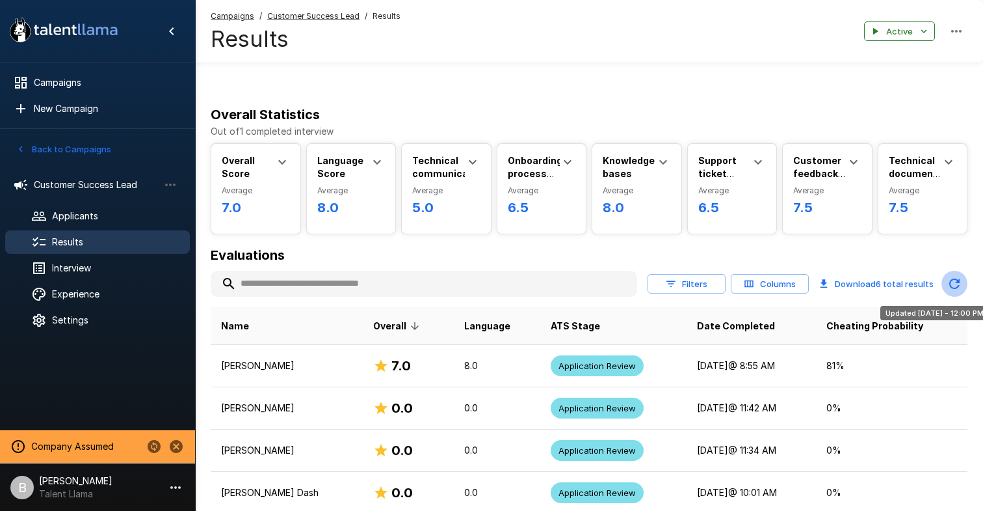
click at [958, 282] on icon "Updated Today - 12:00 PM" at bounding box center [955, 283] width 10 height 10
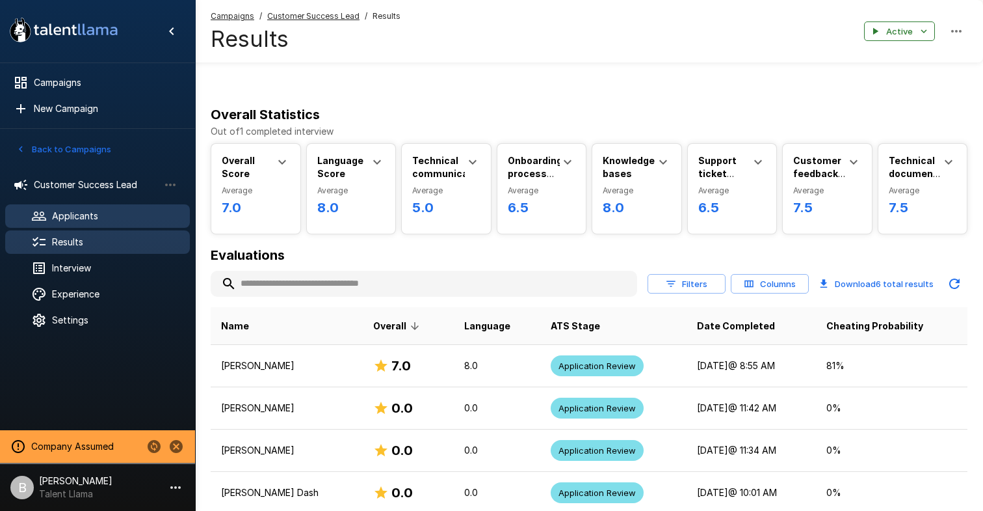
click at [120, 213] on span "Applicants" at bounding box center [115, 215] width 127 height 13
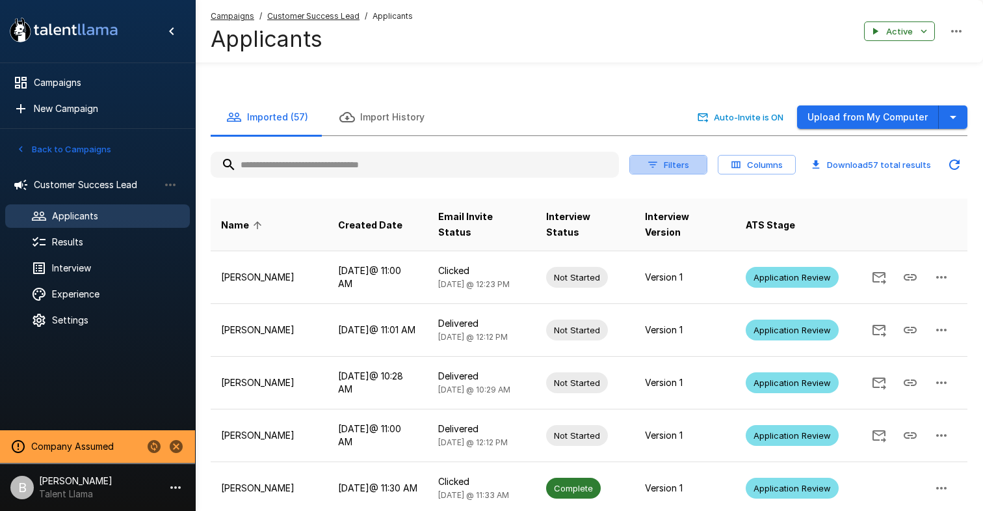
click at [652, 166] on icon "button" at bounding box center [653, 165] width 12 height 12
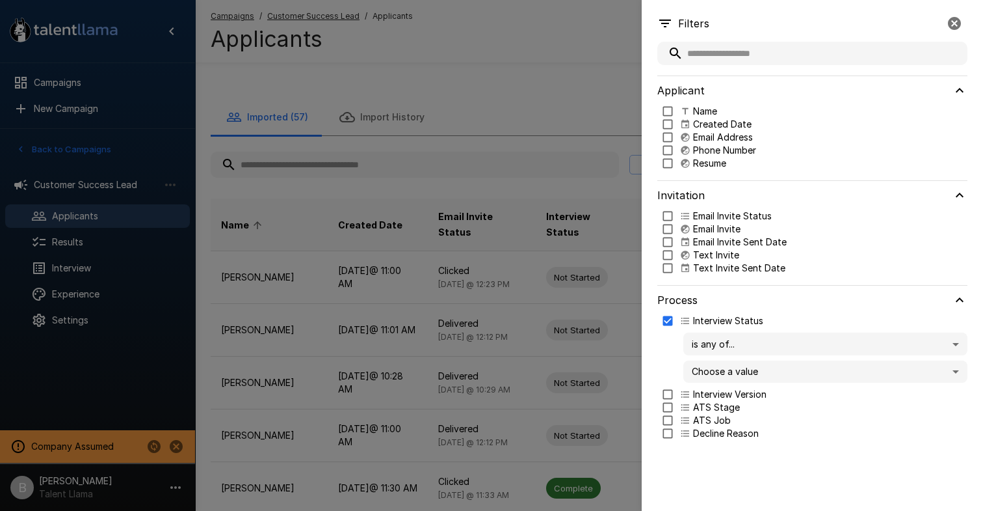
click at [744, 365] on body "A new version of Talent Llama is available. Please click here to refresh your b…" at bounding box center [491, 255] width 983 height 511
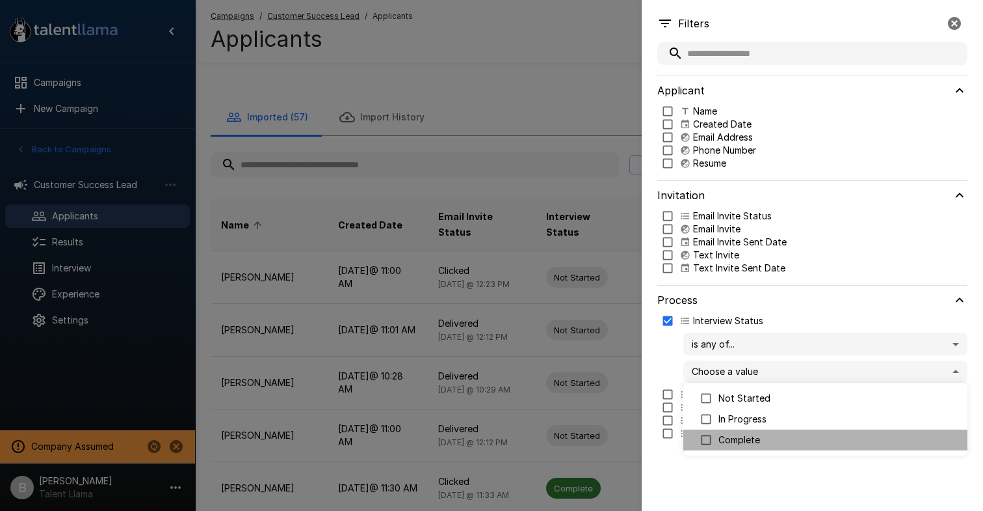
click at [752, 432] on li "Complete" at bounding box center [826, 439] width 284 height 21
type input "********"
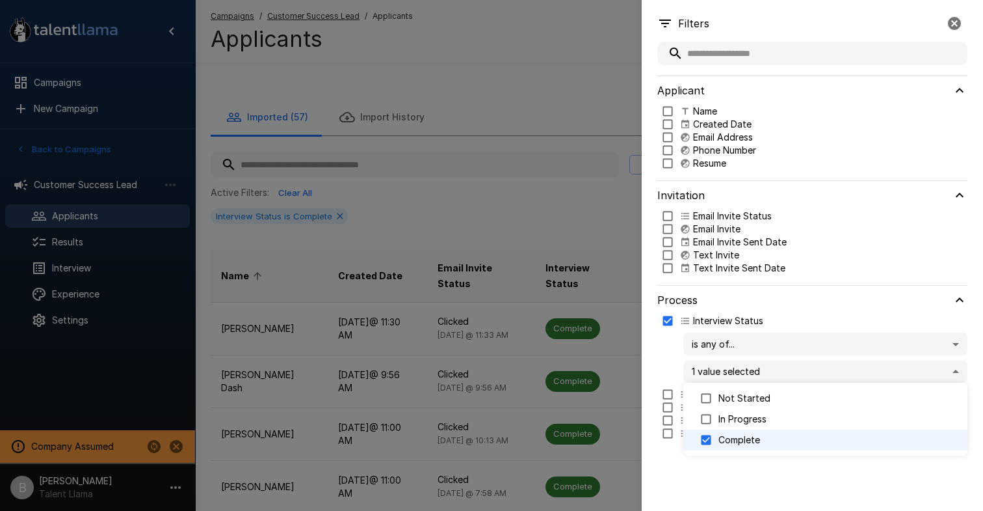
click at [481, 108] on div at bounding box center [491, 255] width 983 height 511
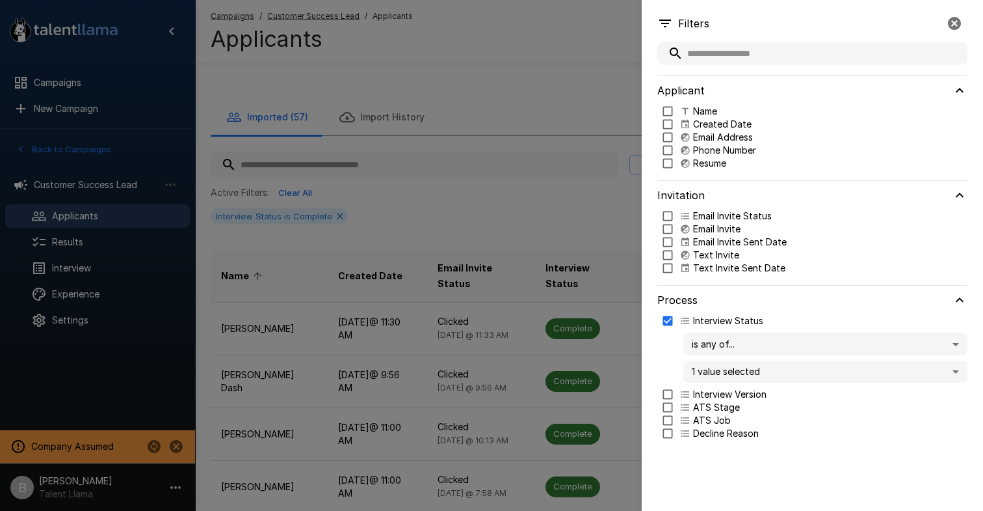
click at [955, 21] on icon "button" at bounding box center [955, 24] width 16 height 16
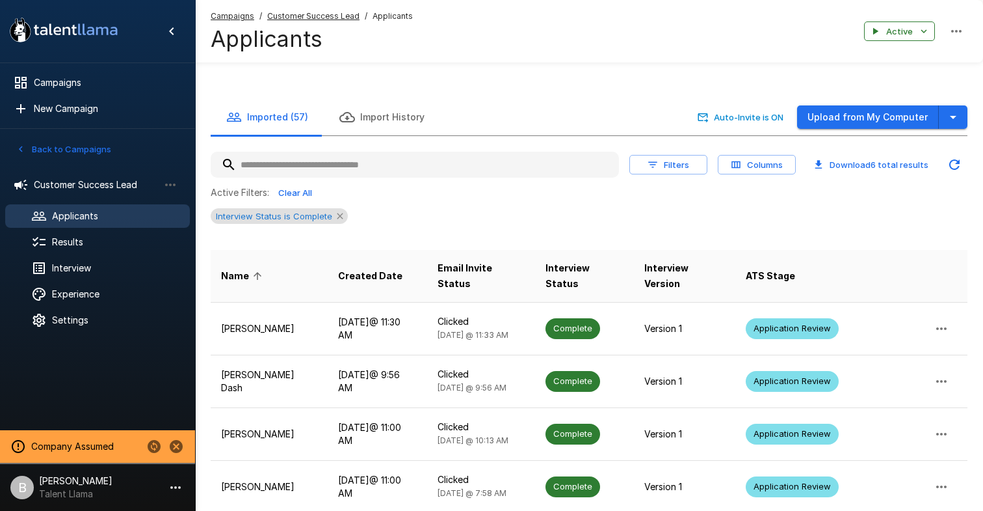
click at [340, 215] on icon at bounding box center [340, 216] width 10 height 10
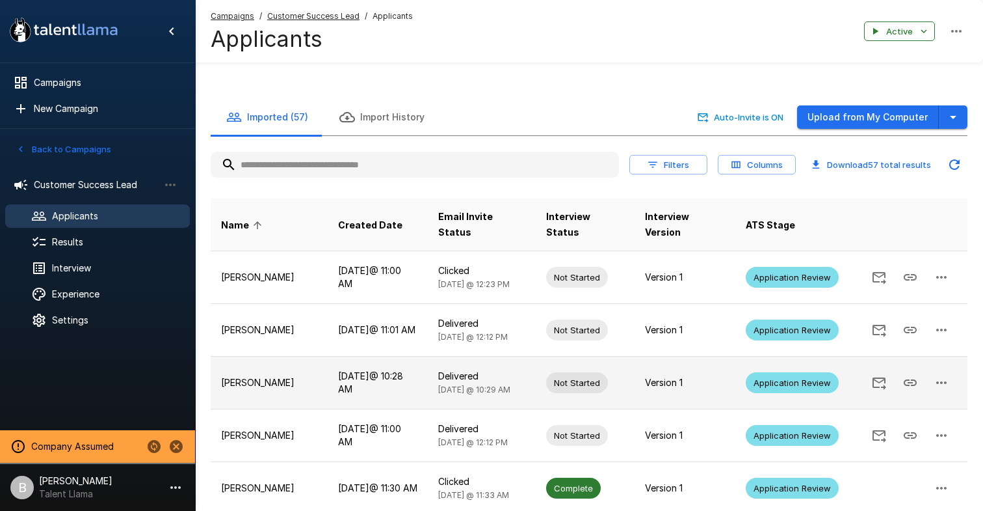
scroll to position [347, 0]
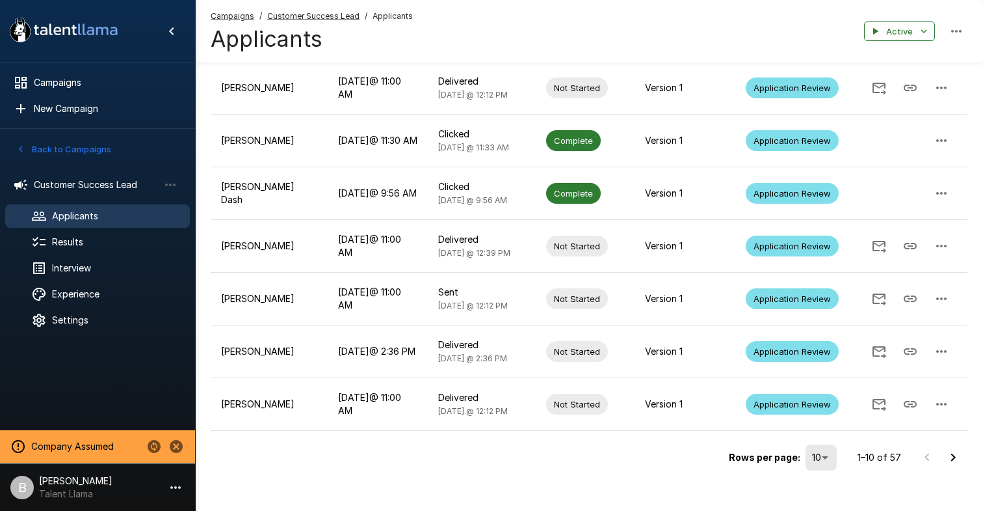
click at [823, 480] on li "100" at bounding box center [823, 483] width 38 height 23
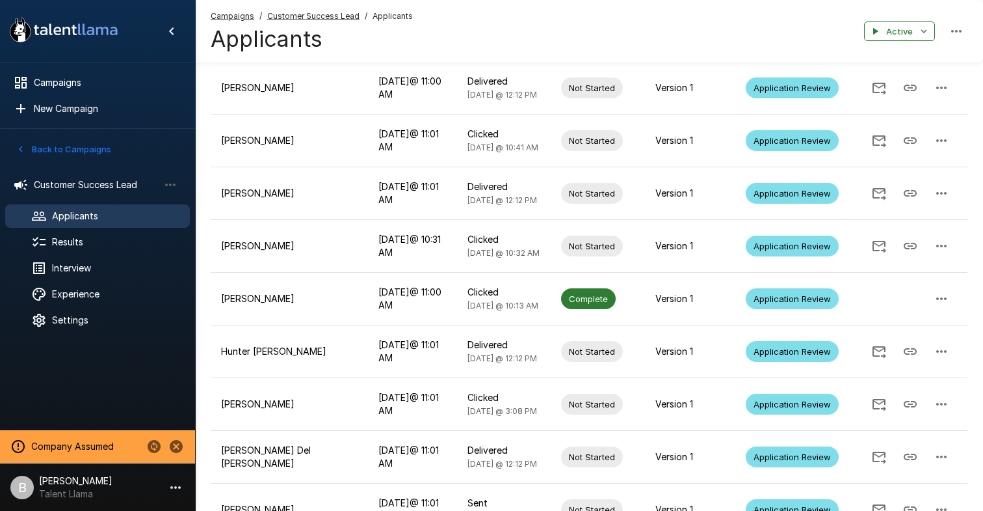
scroll to position [1032, 0]
click at [108, 184] on span "Customer Success Lead" at bounding box center [96, 184] width 125 height 13
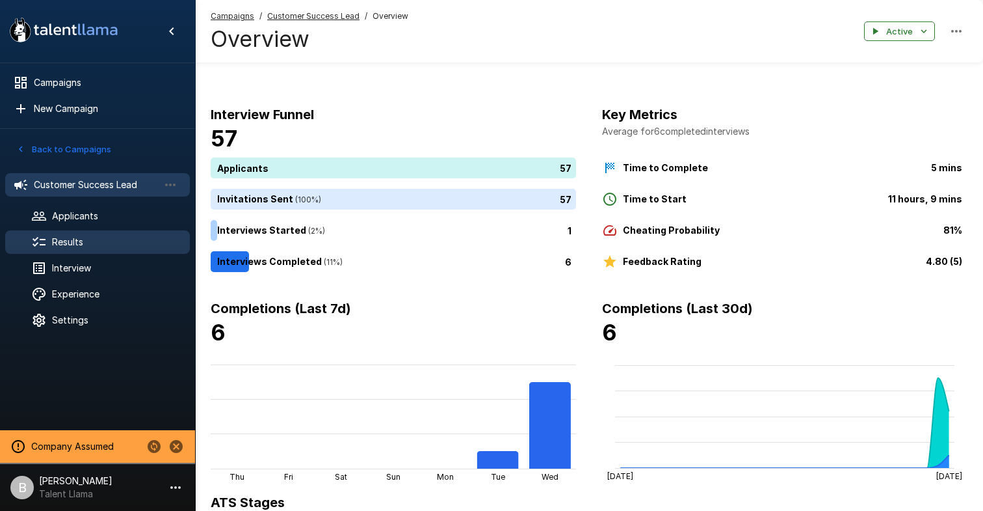
click at [90, 243] on span "Results" at bounding box center [115, 241] width 127 height 13
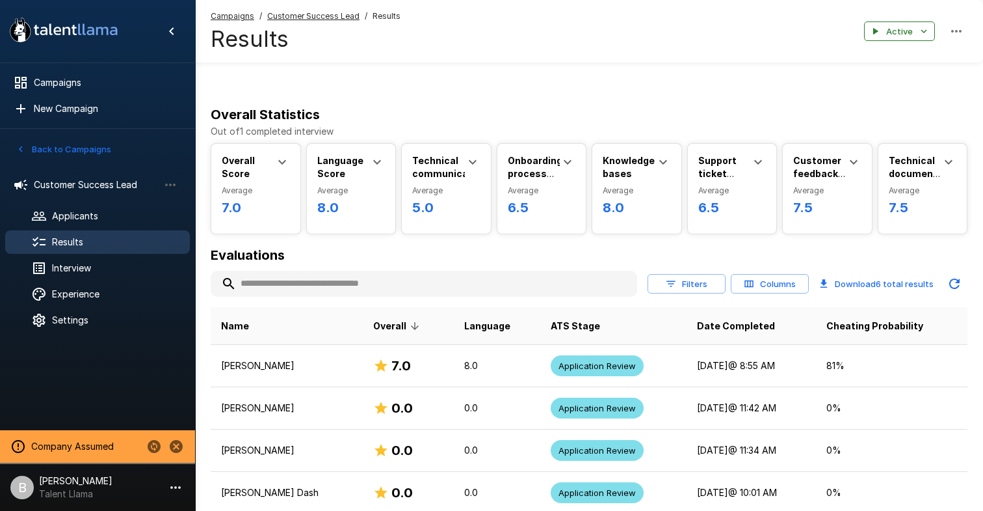
click at [793, 283] on button "Columns" at bounding box center [770, 284] width 78 height 20
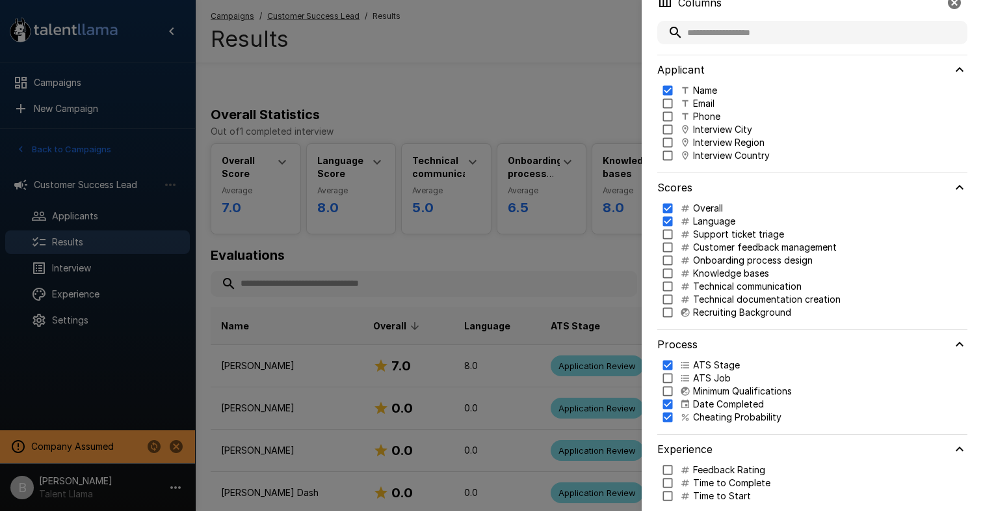
scroll to position [33, 0]
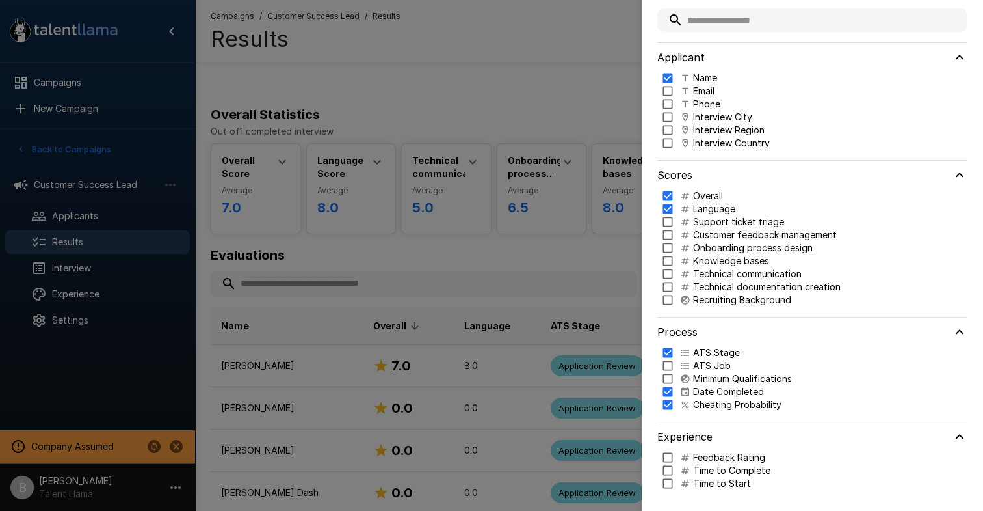
click at [555, 64] on div at bounding box center [491, 255] width 983 height 511
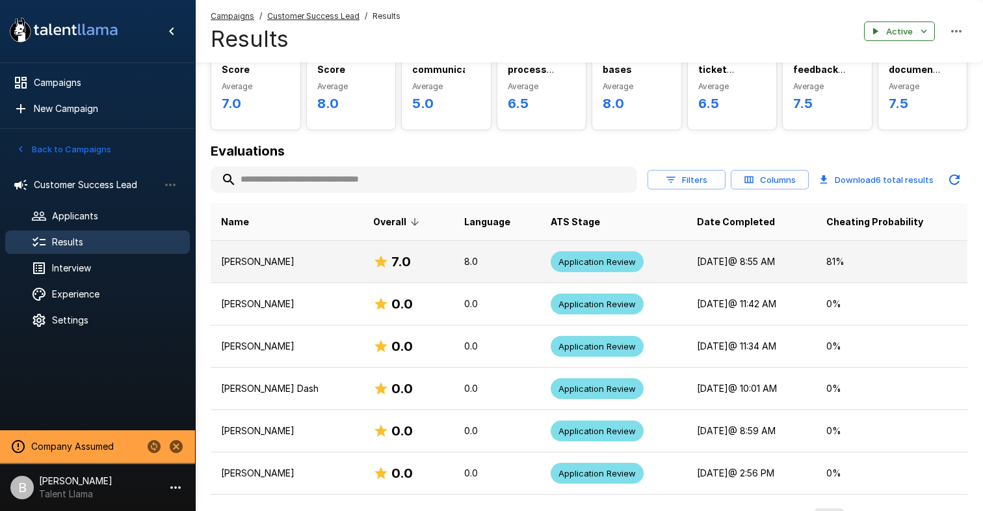
scroll to position [0, 0]
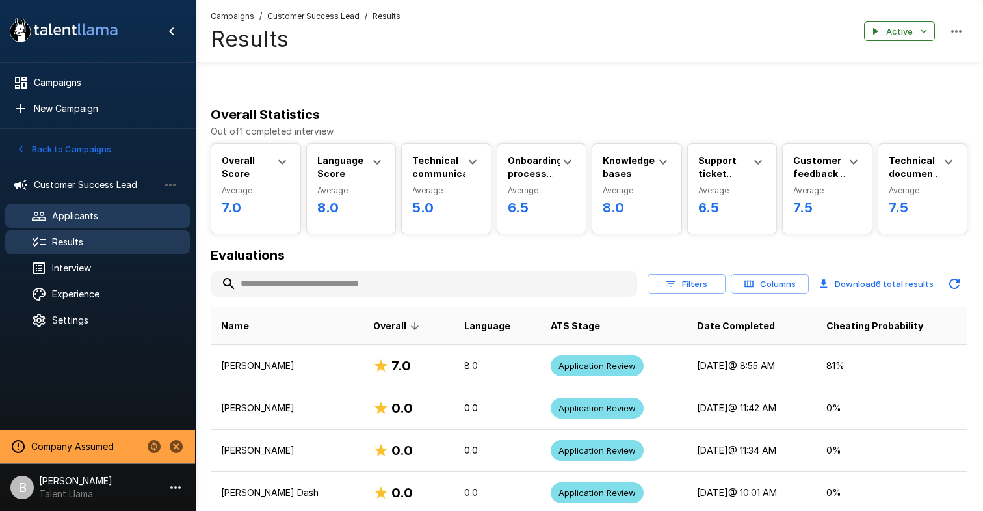
click at [120, 222] on span "Applicants" at bounding box center [115, 215] width 127 height 13
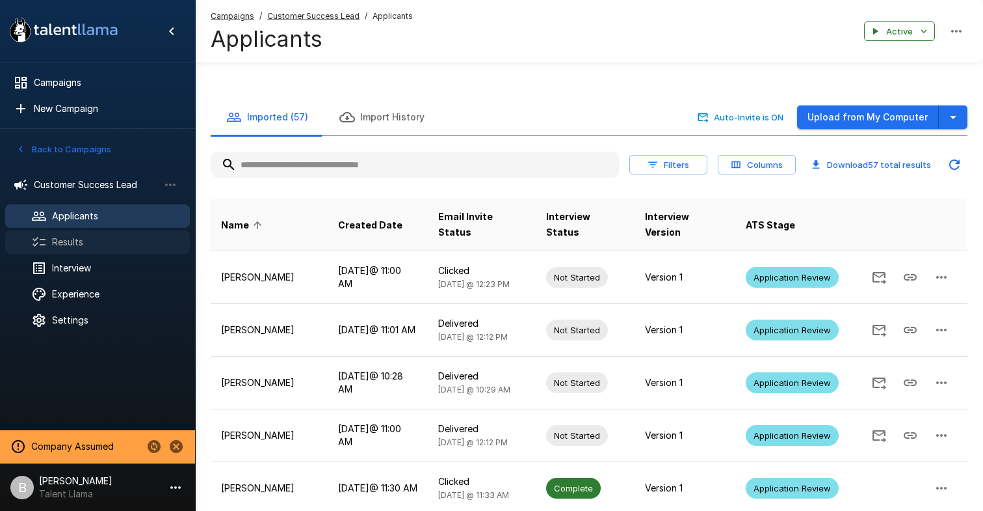
click at [115, 241] on span "Results" at bounding box center [115, 241] width 127 height 13
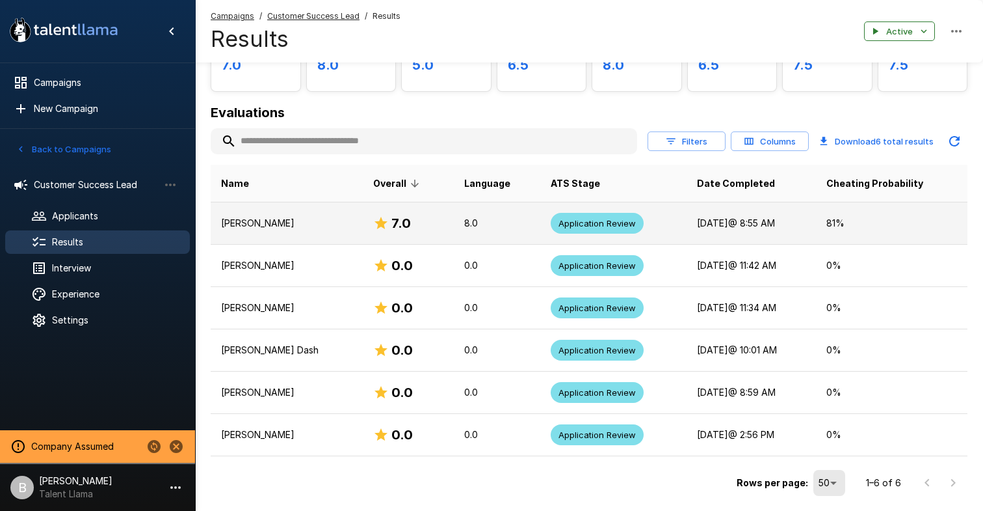
scroll to position [143, 0]
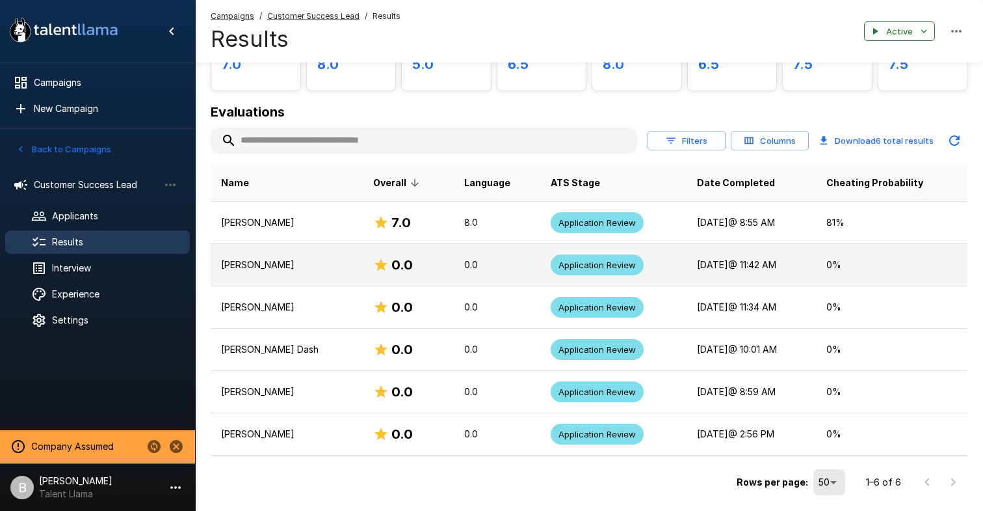
click at [308, 269] on p "[PERSON_NAME]" at bounding box center [286, 264] width 131 height 13
